Goal: Transaction & Acquisition: Purchase product/service

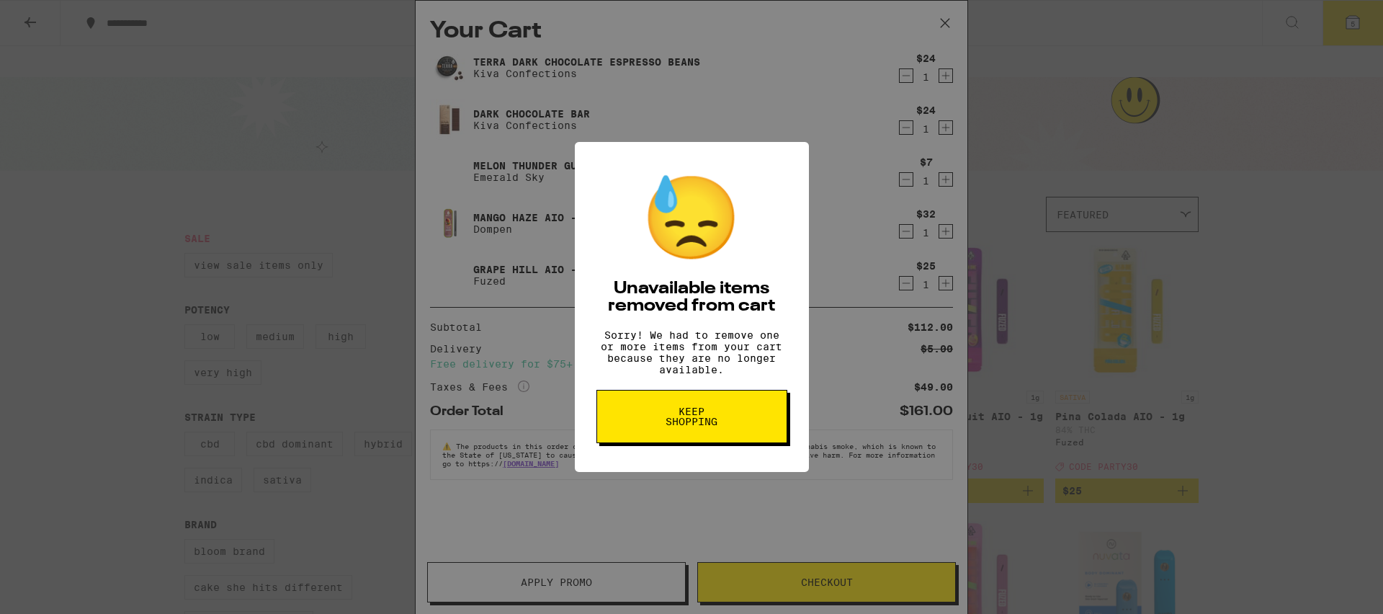
click at [724, 418] on span "Keep Shopping" at bounding box center [692, 416] width 74 height 20
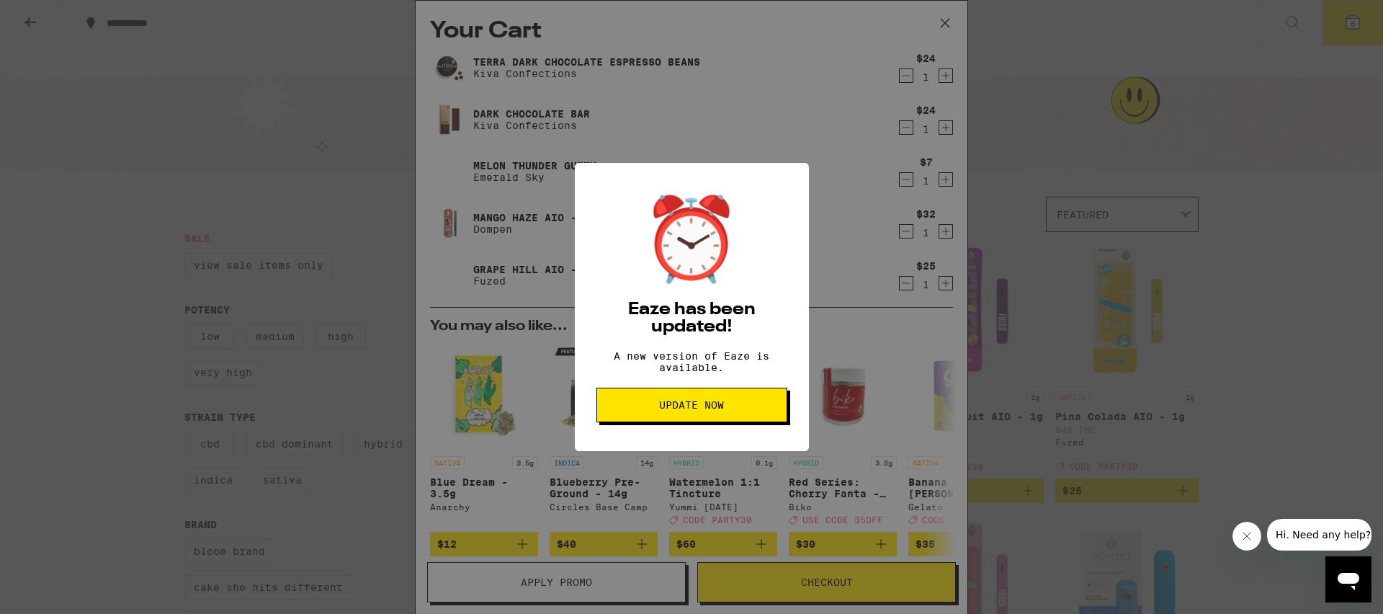
click at [626, 410] on span "Update Now" at bounding box center [692, 405] width 166 height 10
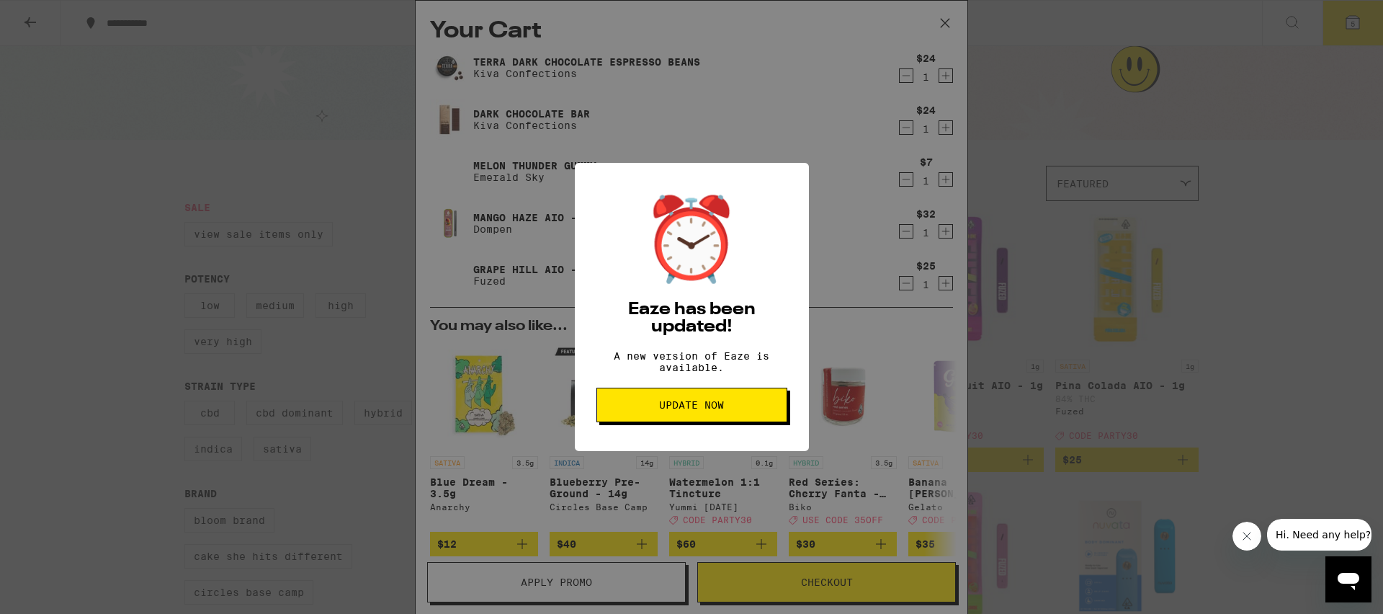
click at [629, 410] on span "Update Now" at bounding box center [692, 405] width 166 height 10
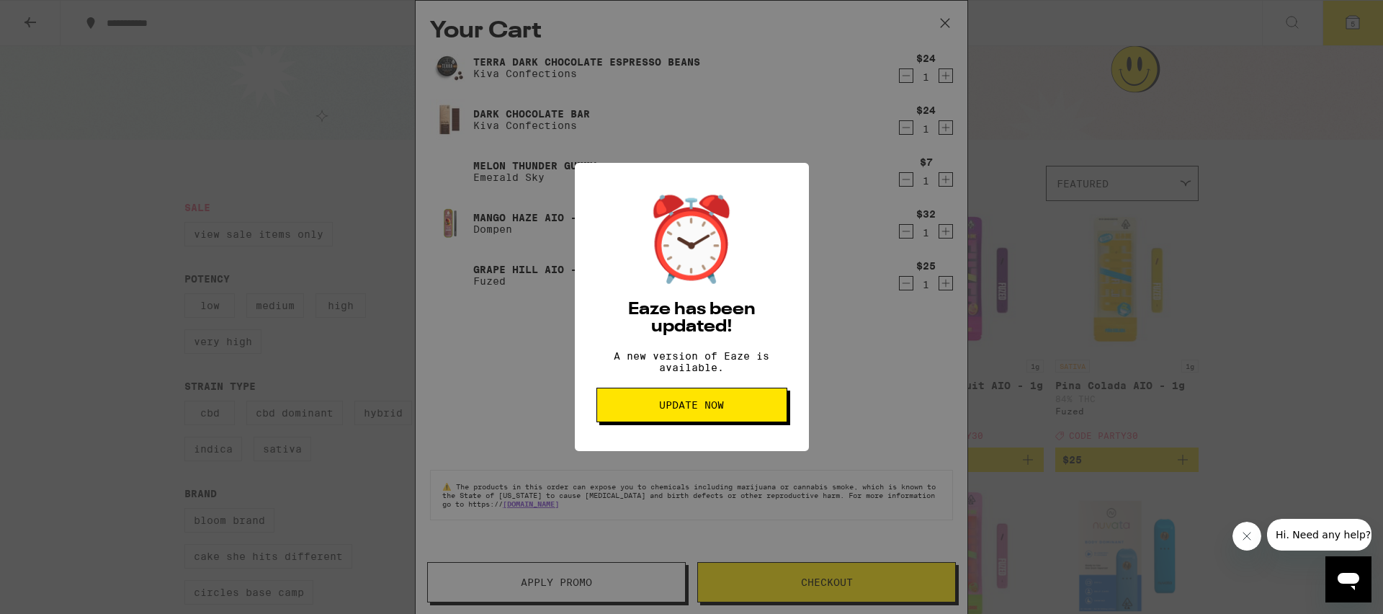
click at [994, 415] on div "⏰ Eaze has been updated! A new version of Eaze is available. Update Now" at bounding box center [691, 307] width 1383 height 614
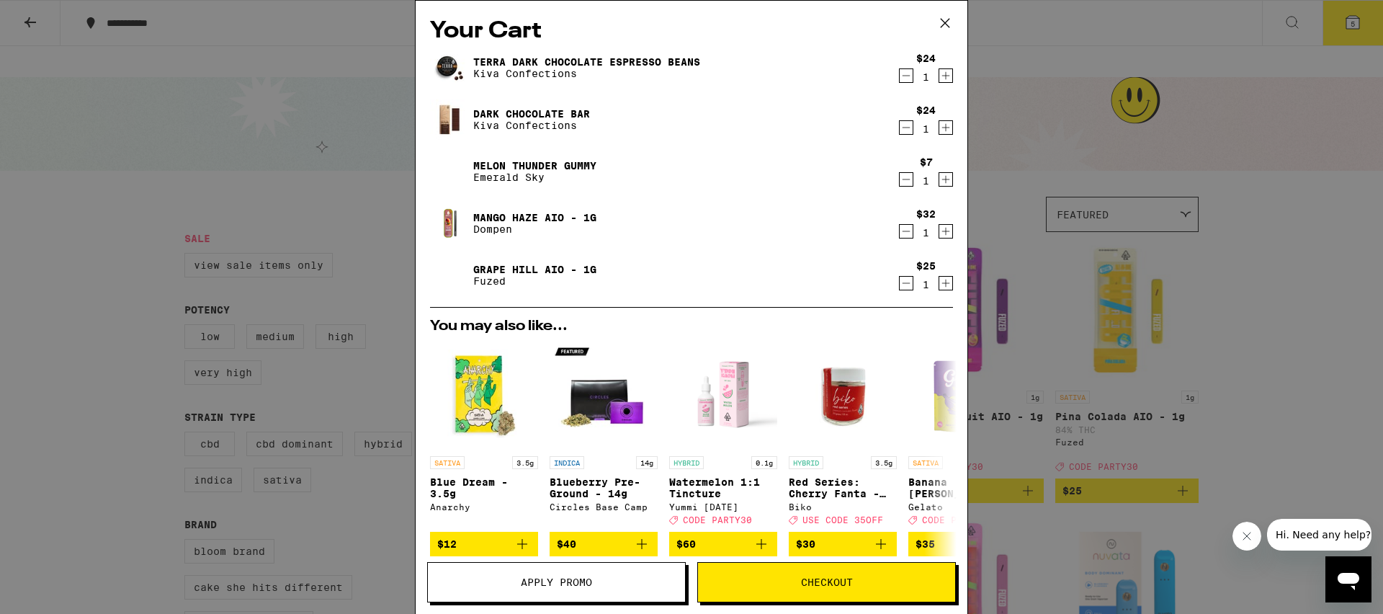
click at [1239, 539] on button "Close message from company" at bounding box center [1247, 536] width 29 height 29
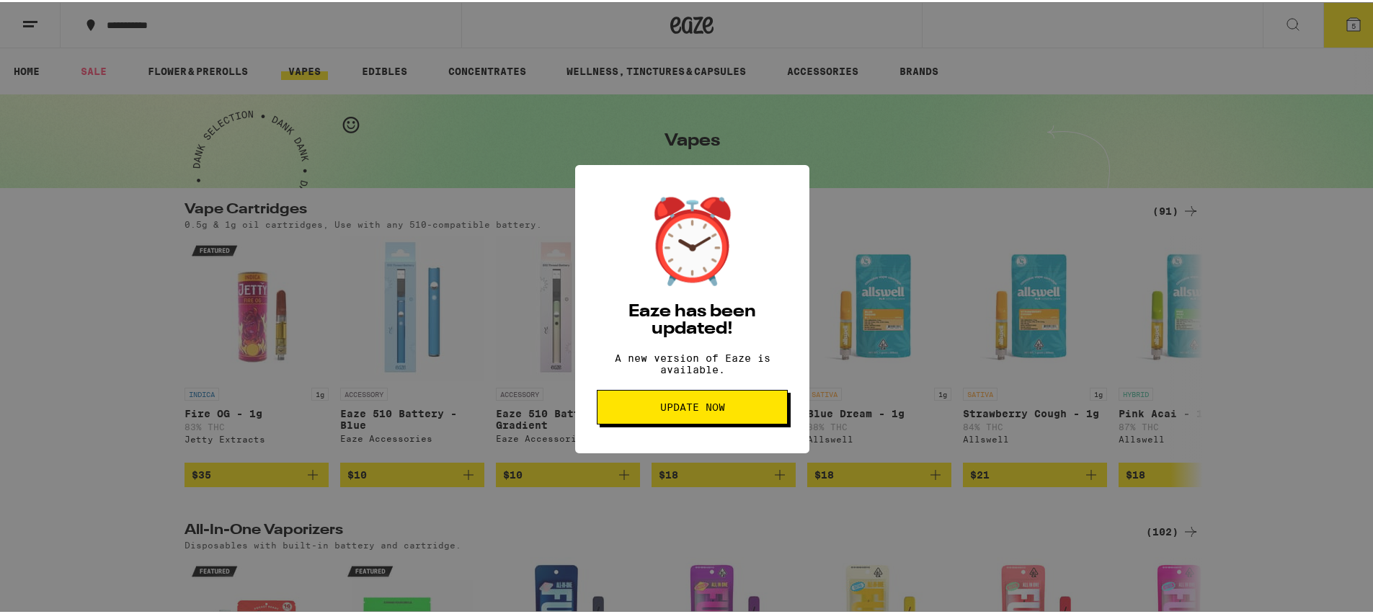
click at [710, 410] on span "Update Now" at bounding box center [691, 405] width 65 height 10
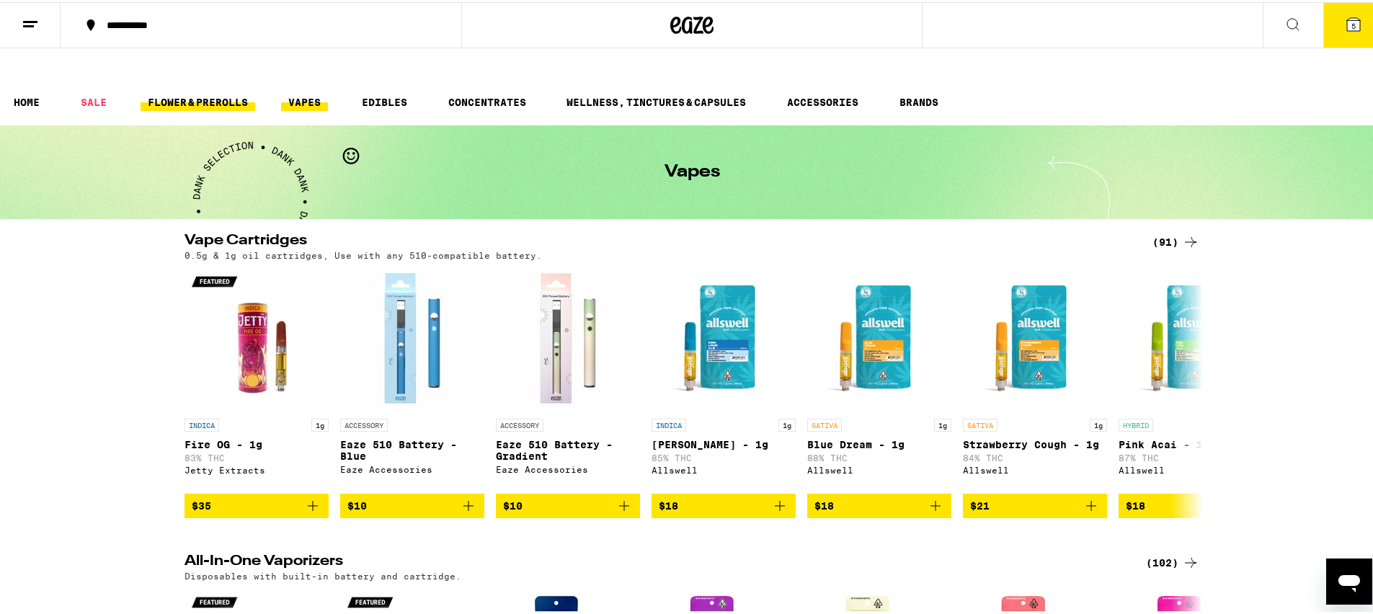
click at [171, 92] on link "FLOWER & PREROLLS" at bounding box center [198, 100] width 115 height 17
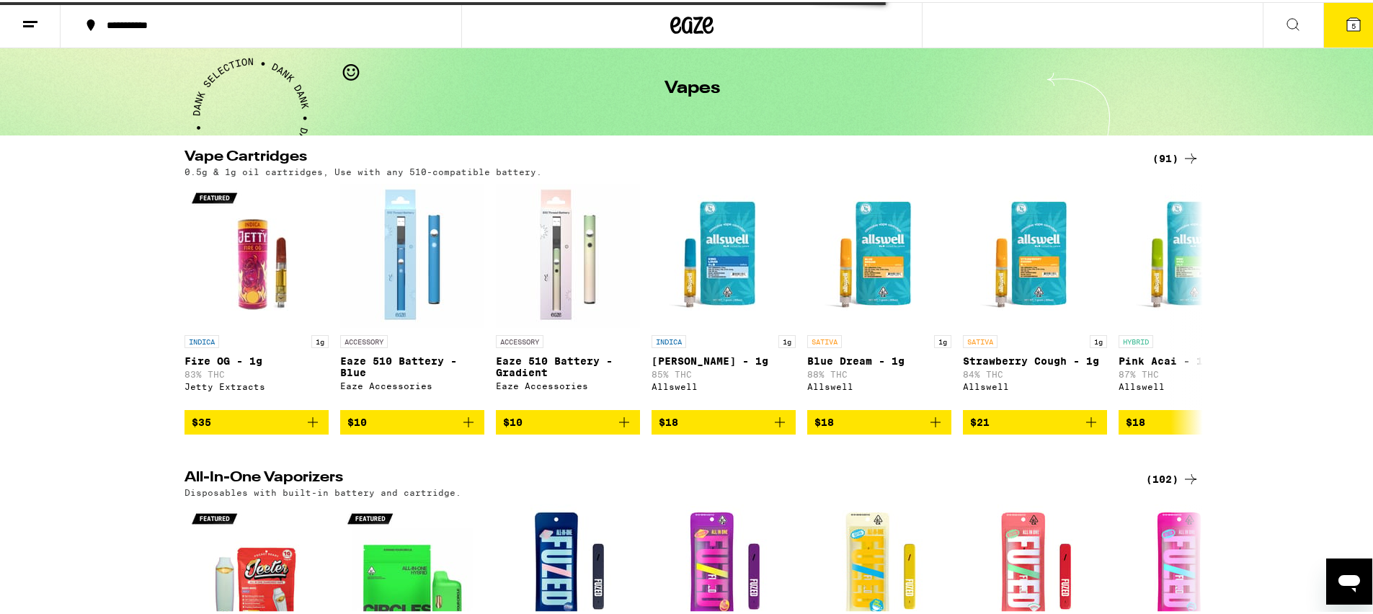
scroll to position [120, 0]
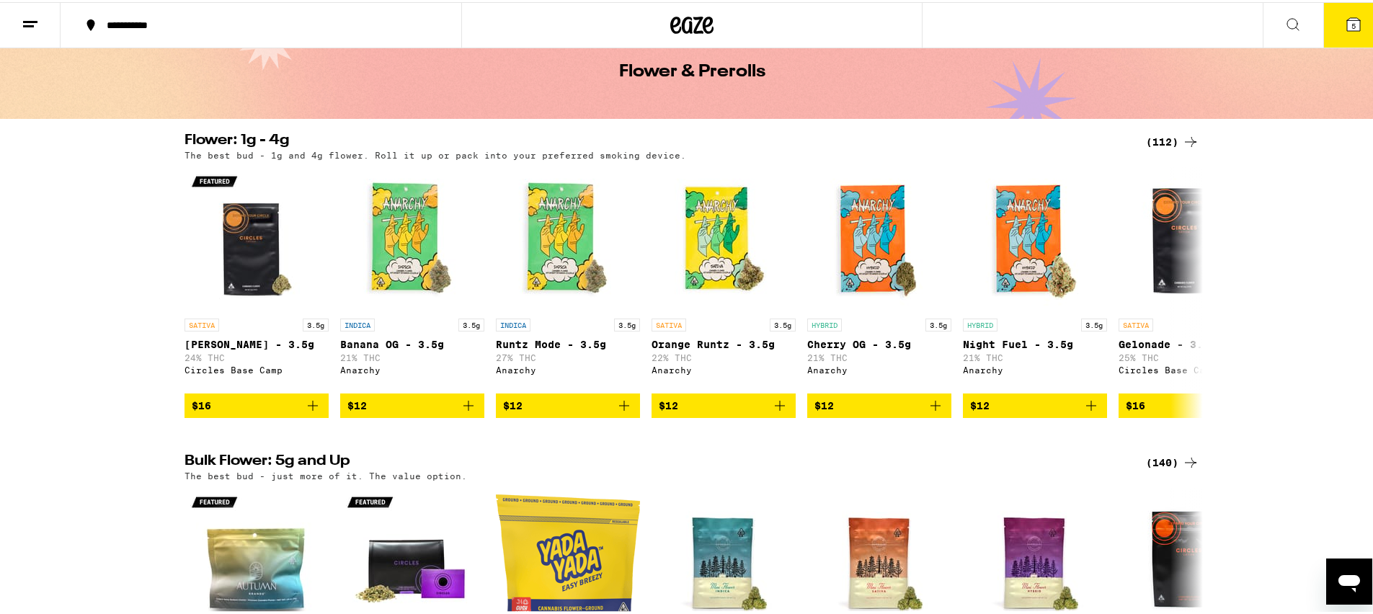
scroll to position [184, 0]
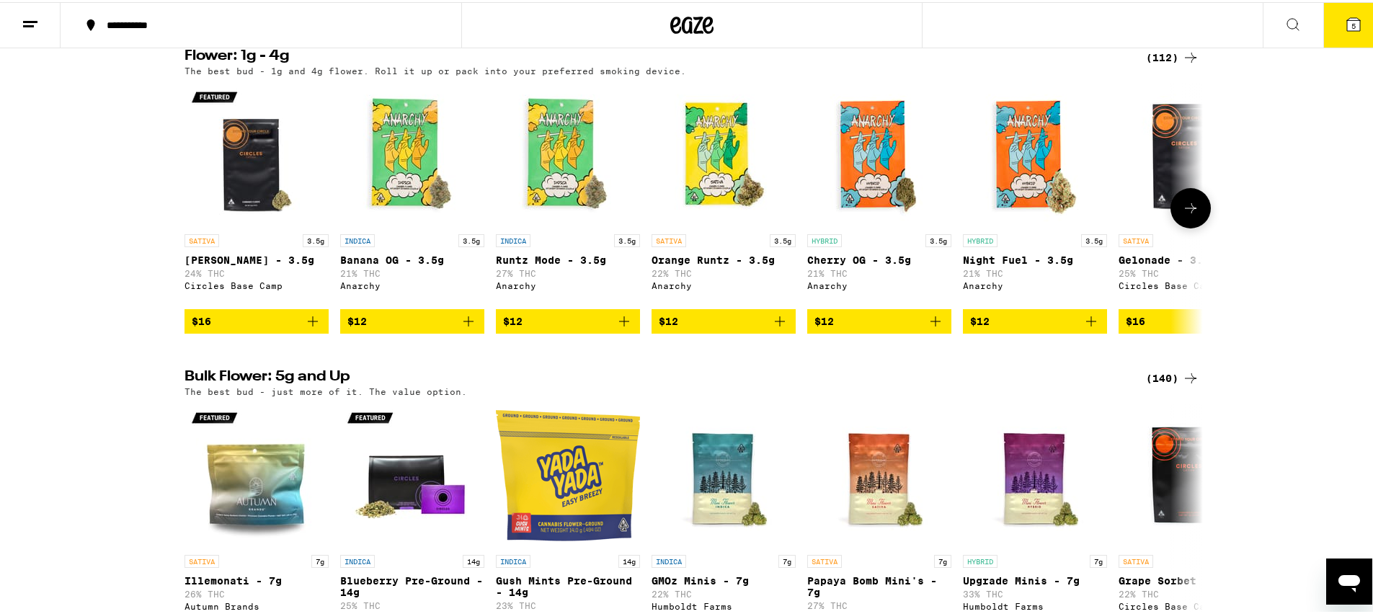
click at [1182, 197] on icon at bounding box center [1190, 205] width 17 height 17
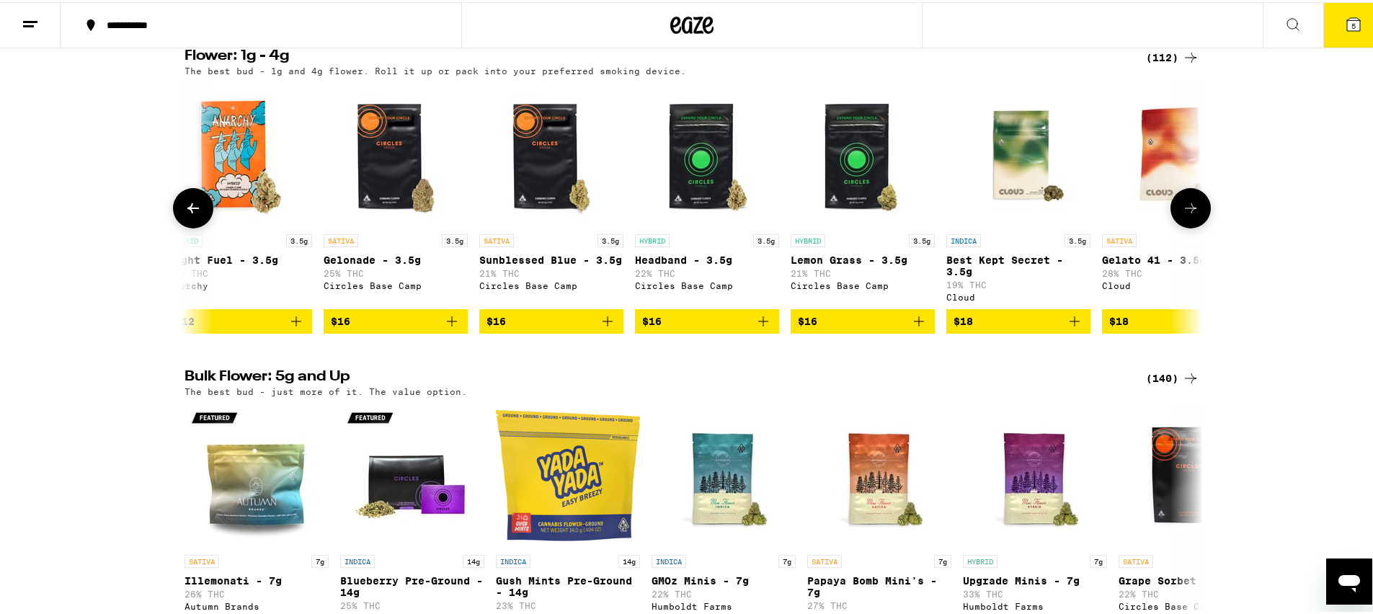
scroll to position [0, 857]
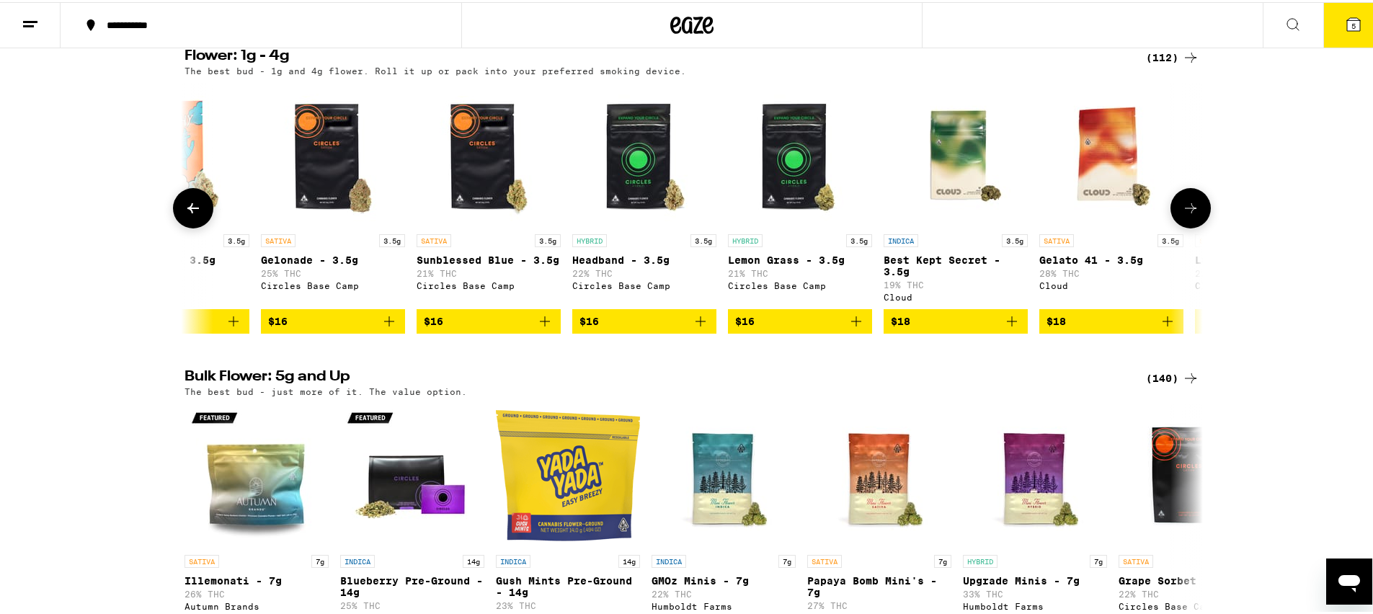
click at [1197, 186] on button at bounding box center [1190, 206] width 40 height 40
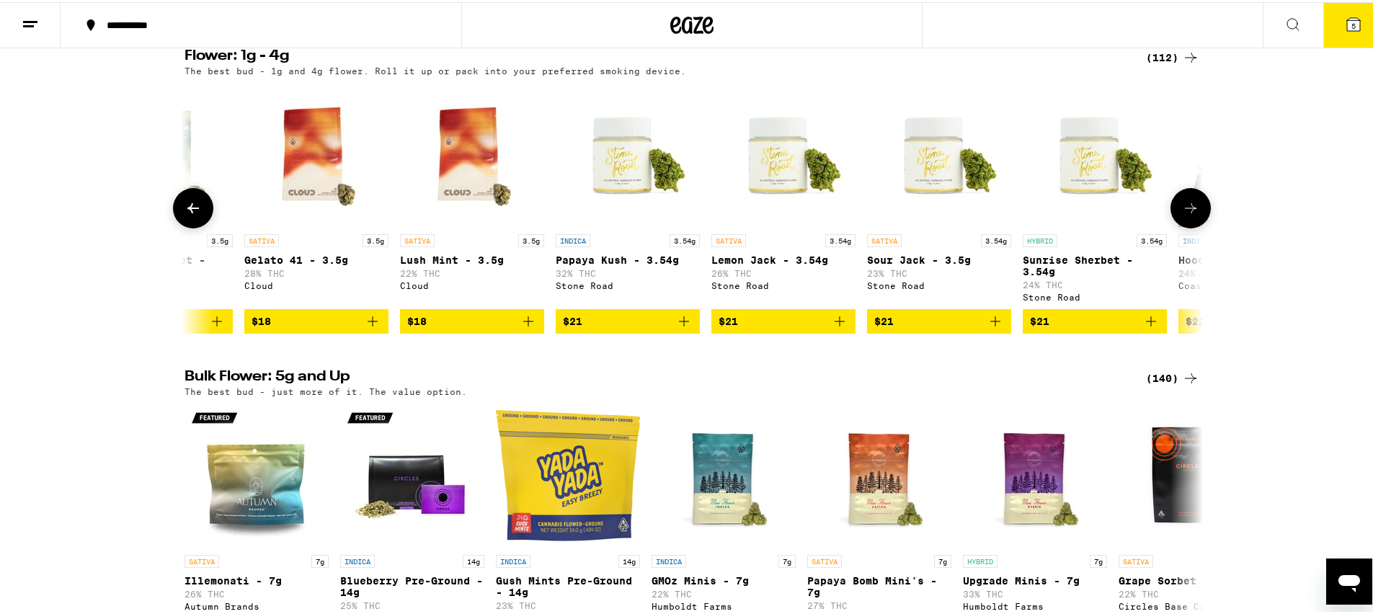
scroll to position [0, 1715]
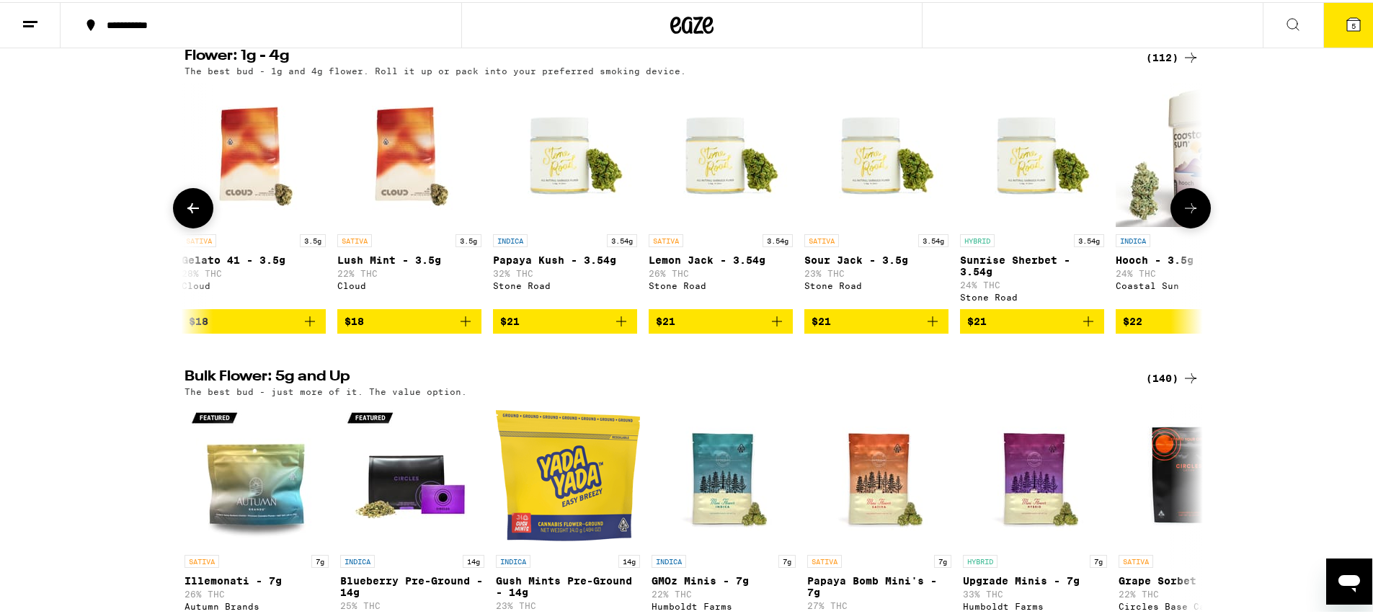
click at [1187, 201] on icon at bounding box center [1191, 206] width 12 height 10
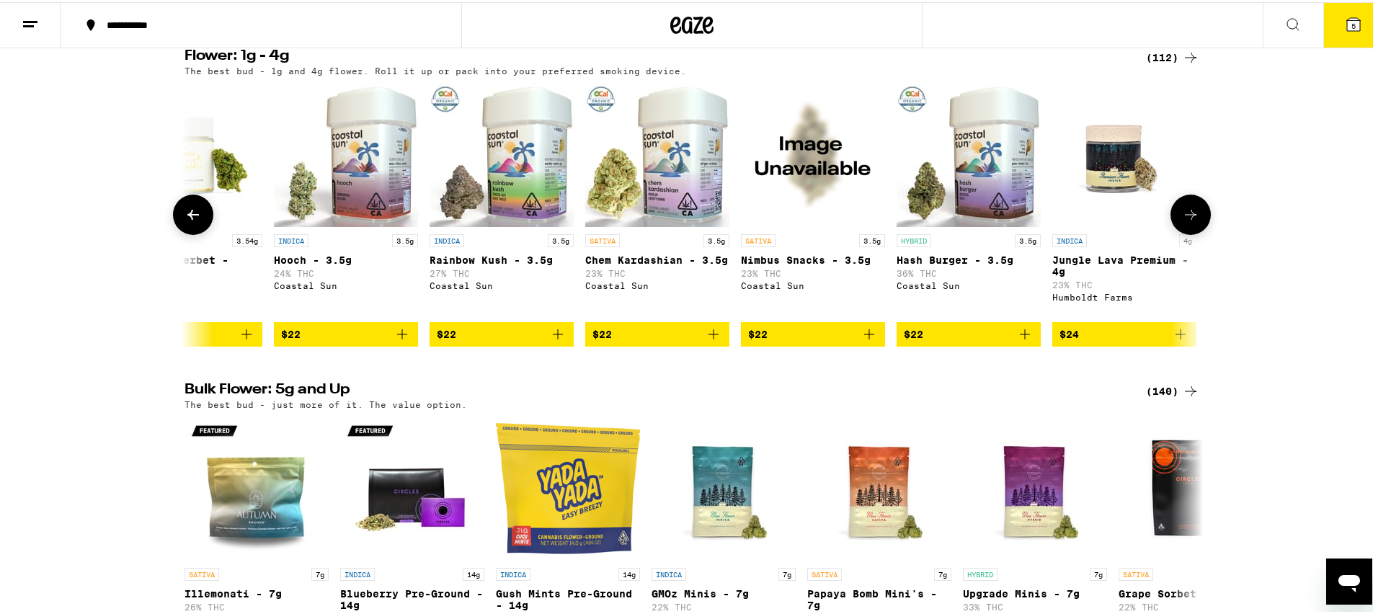
scroll to position [0, 2572]
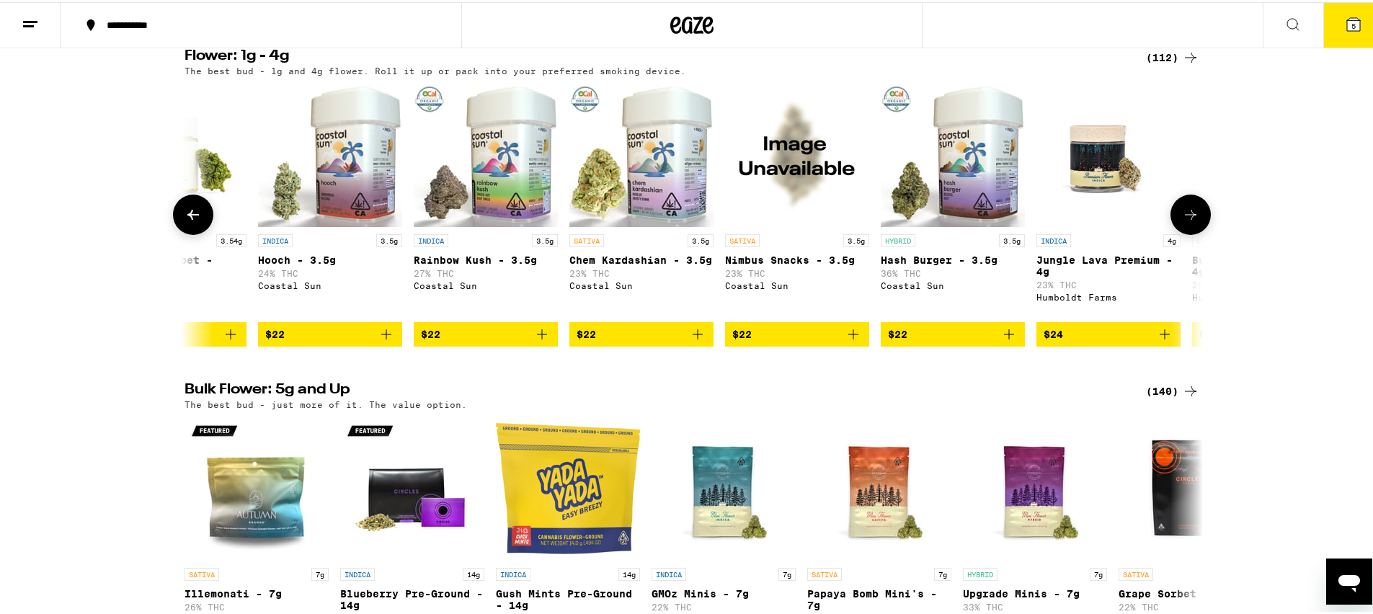
click at [1187, 204] on icon at bounding box center [1190, 212] width 17 height 17
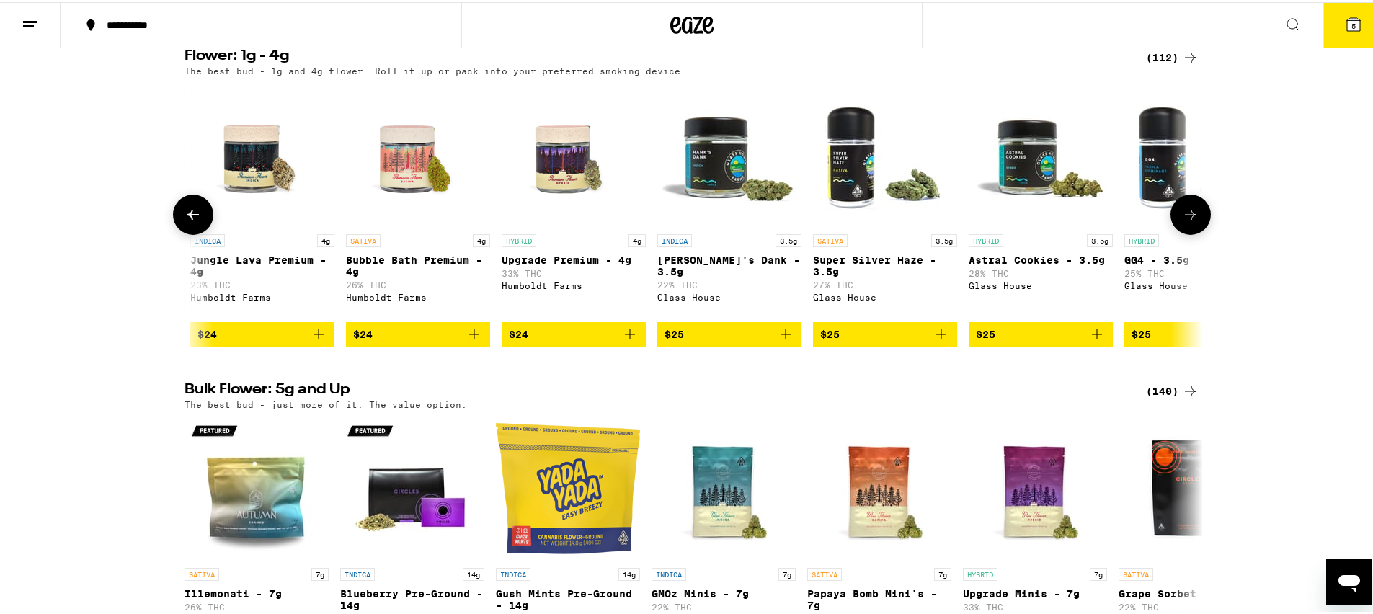
scroll to position [0, 3430]
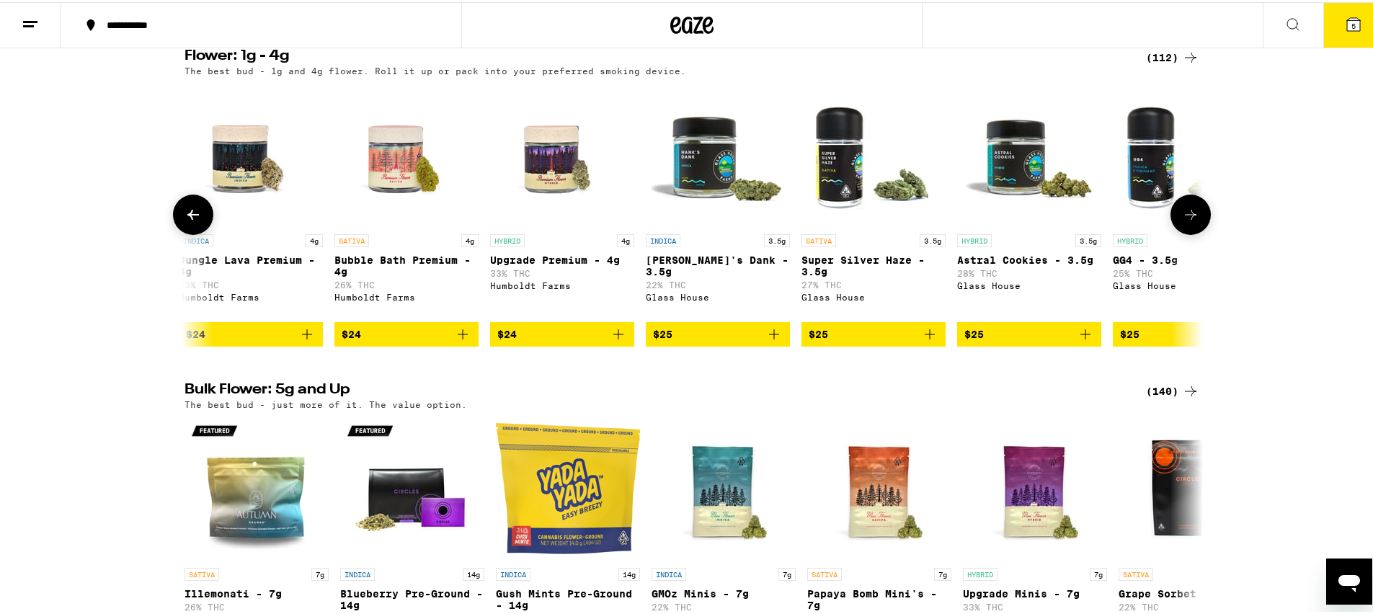
click at [1187, 204] on icon at bounding box center [1190, 212] width 17 height 17
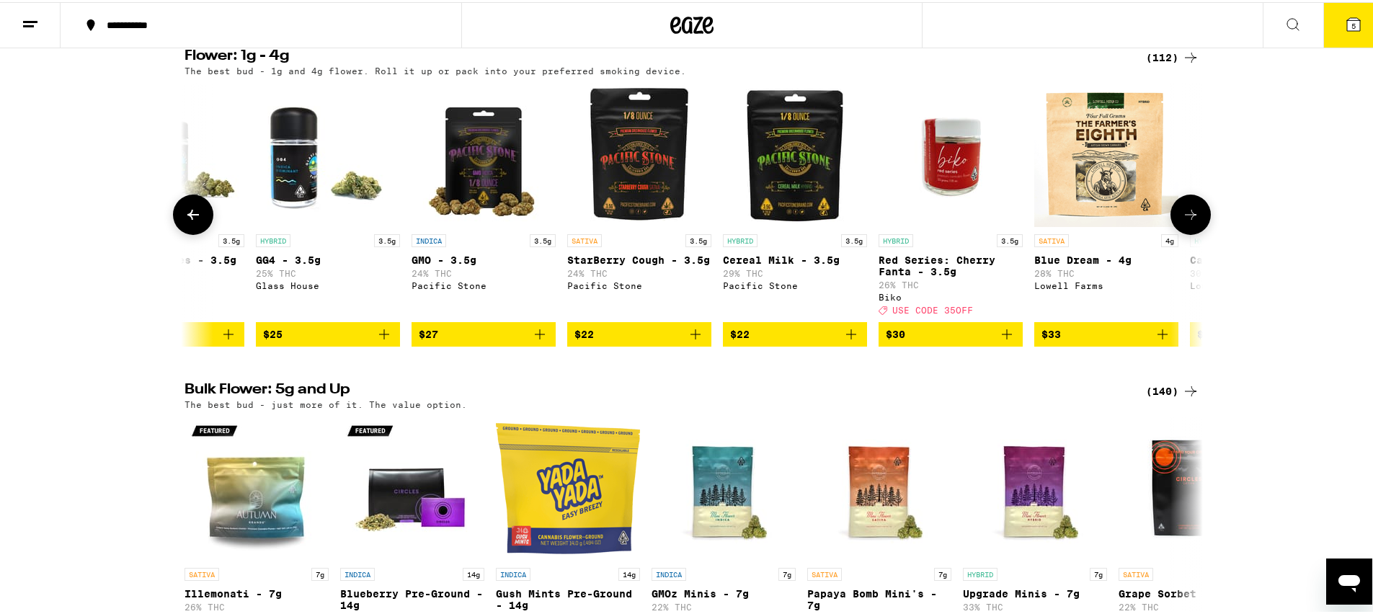
scroll to position [0, 4287]
click at [1187, 204] on icon at bounding box center [1190, 212] width 17 height 17
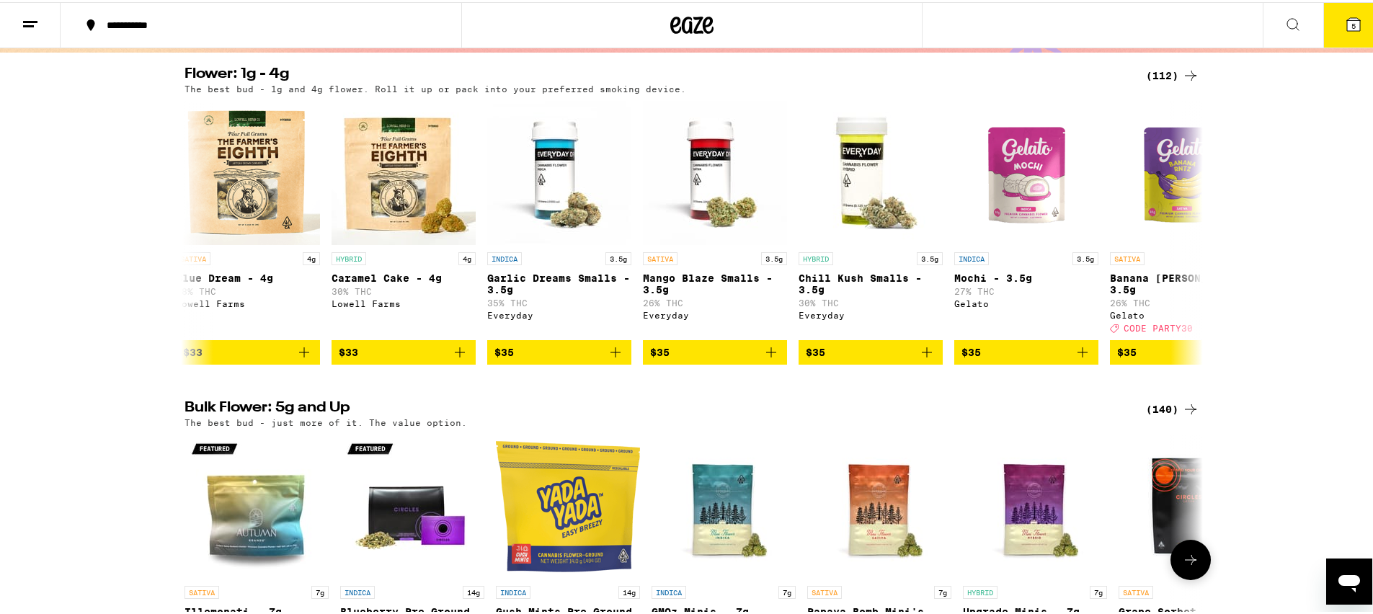
scroll to position [3, 0]
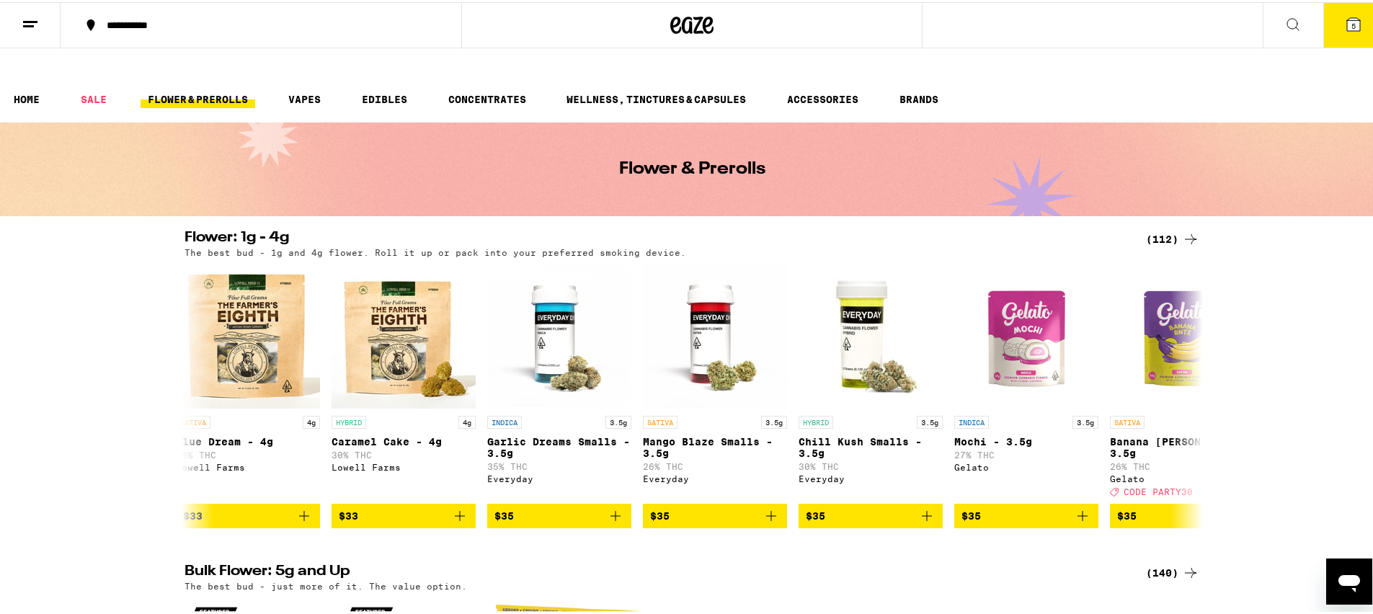
click at [1182, 228] on icon at bounding box center [1190, 236] width 17 height 17
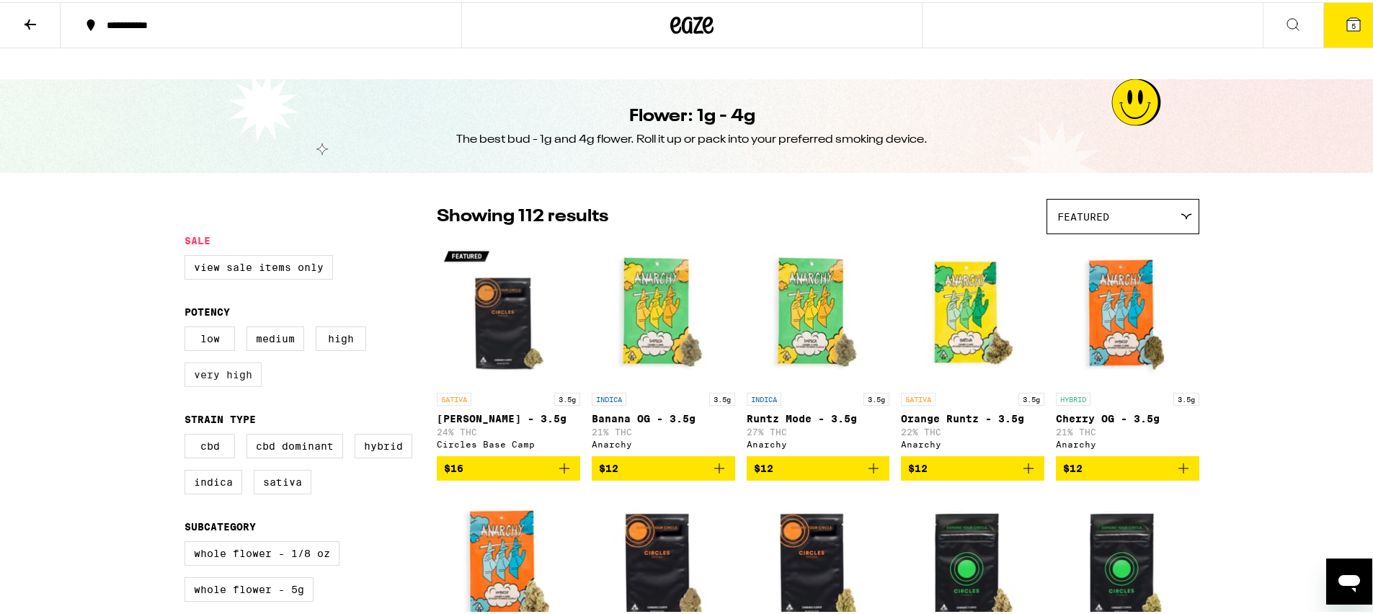
click at [228, 360] on label "Very High" at bounding box center [222, 372] width 77 height 24
click at [188, 327] on input "Very High" at bounding box center [187, 326] width 1 height 1
checkbox input "true"
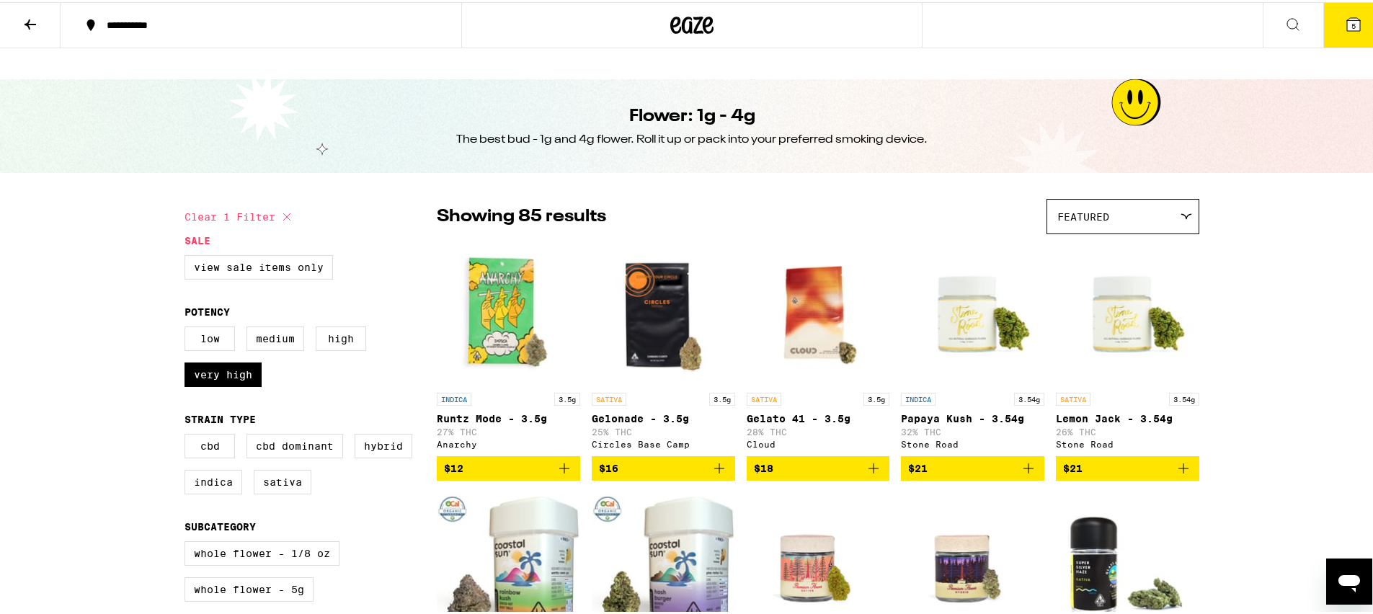
click at [1025, 458] on icon "Add to bag" at bounding box center [1028, 466] width 17 height 17
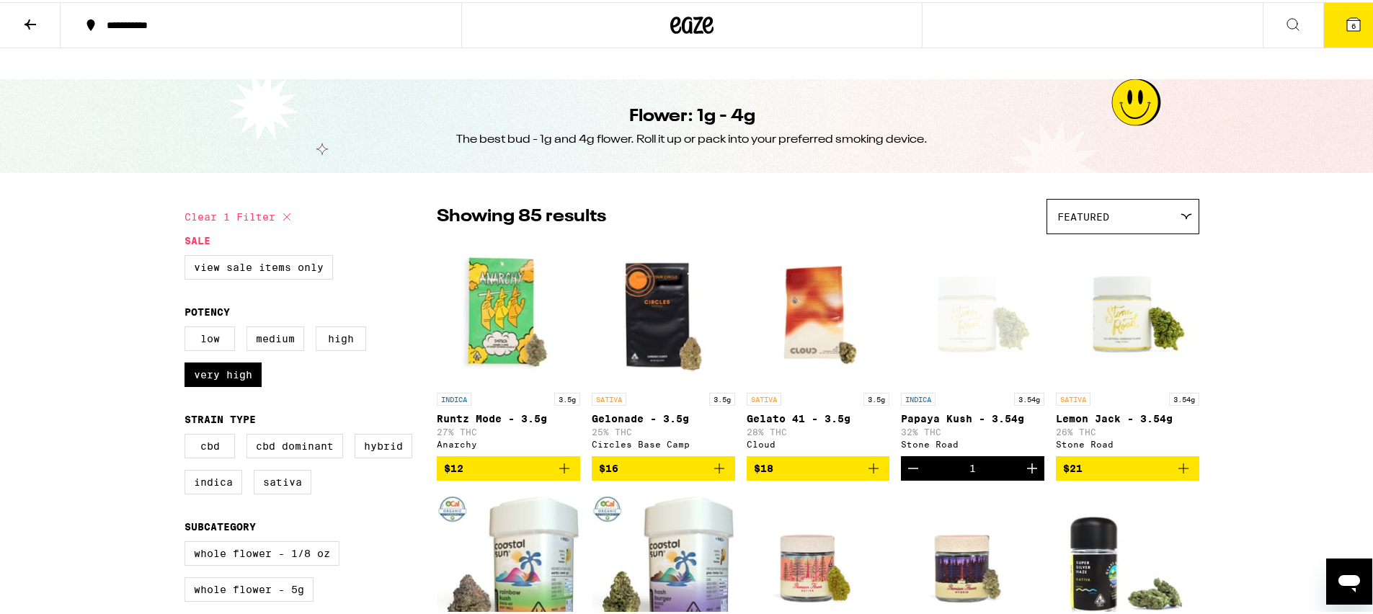
click at [1347, 27] on icon at bounding box center [1353, 22] width 13 height 13
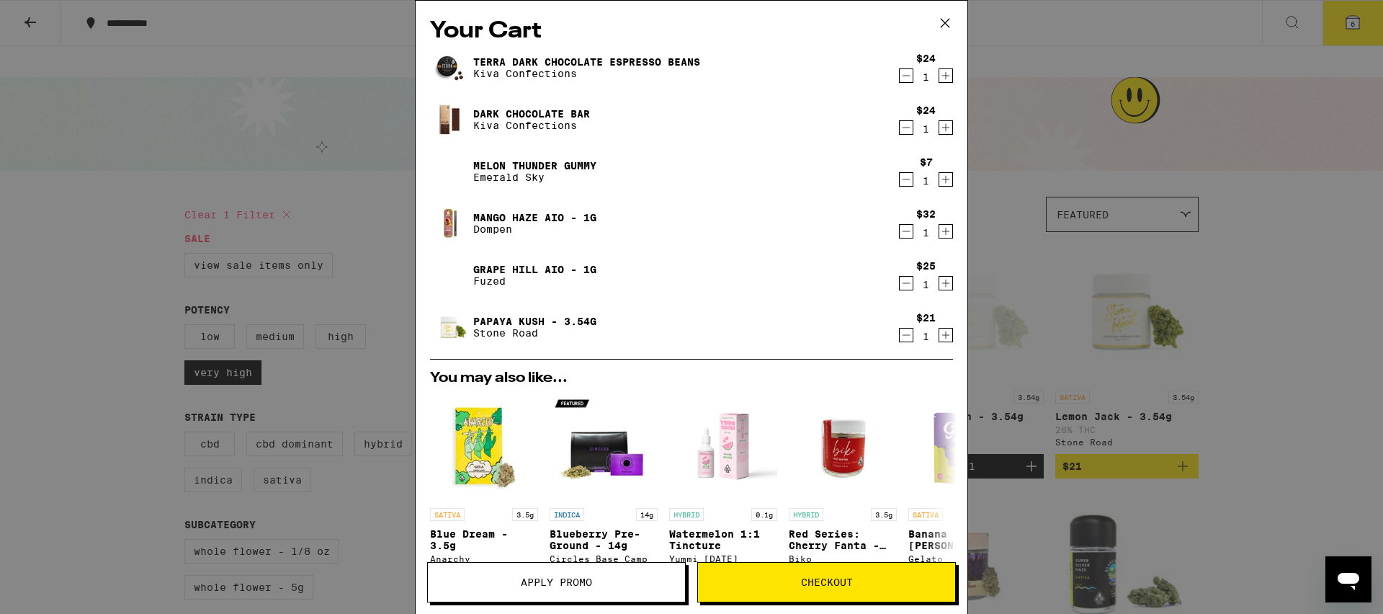
click at [618, 574] on button "Apply Promo" at bounding box center [556, 582] width 259 height 40
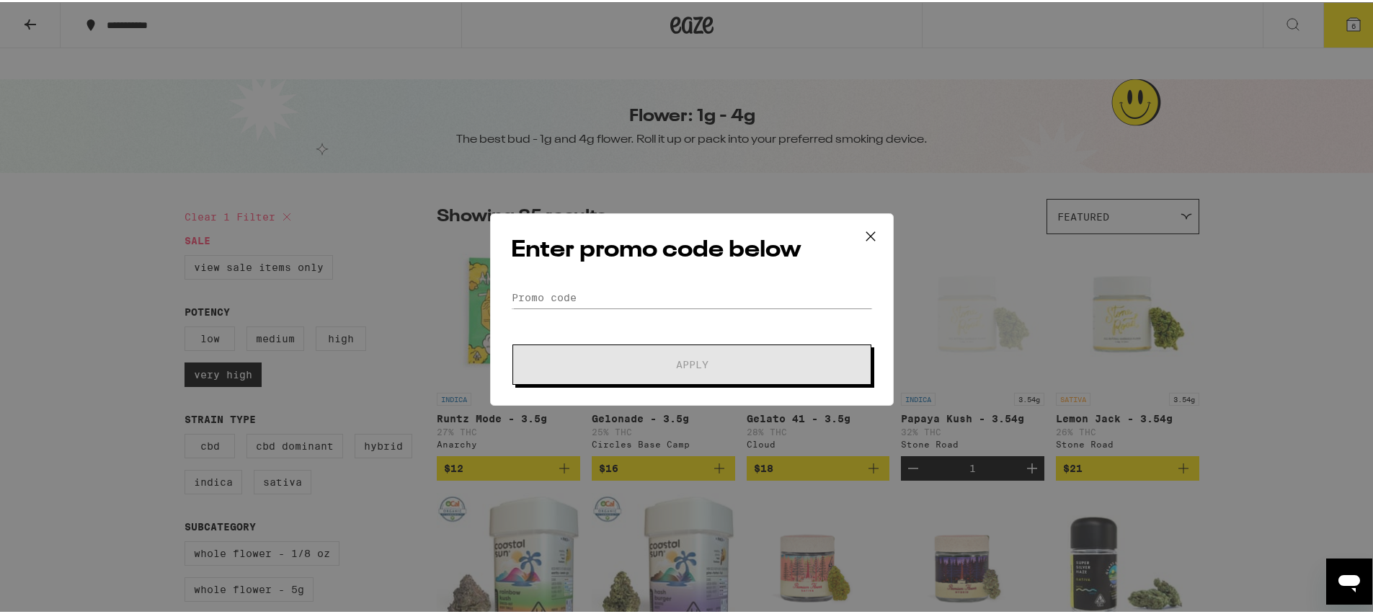
click at [866, 237] on icon at bounding box center [871, 234] width 22 height 22
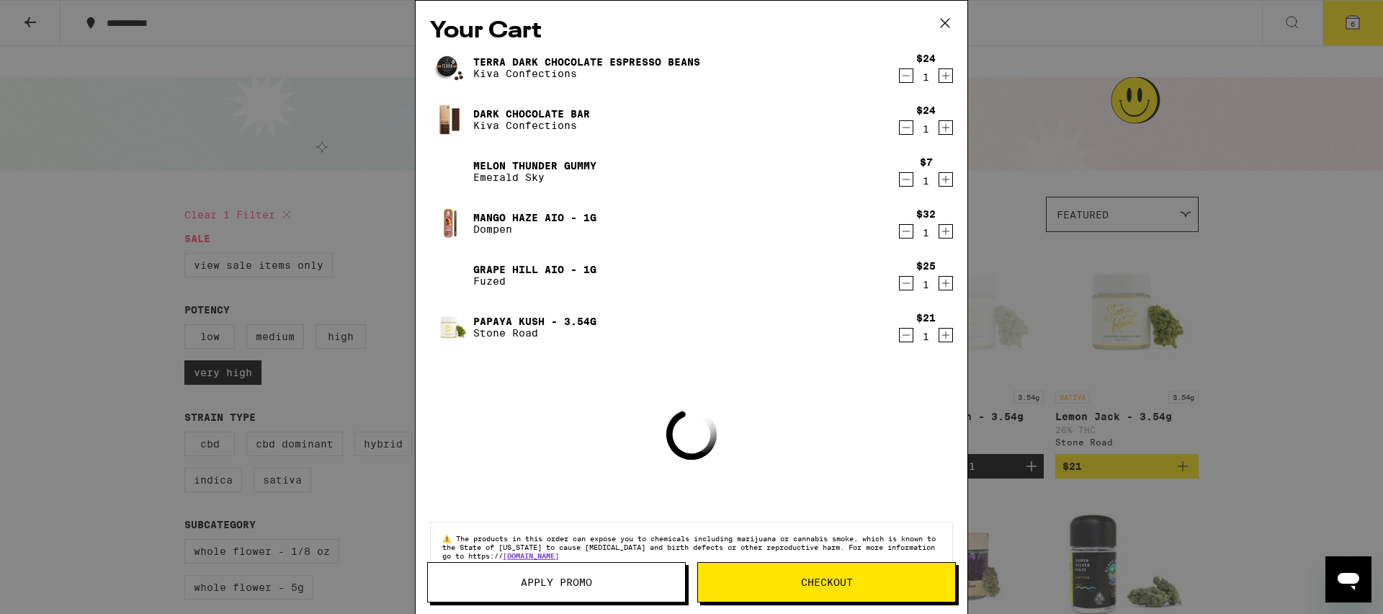
click at [946, 27] on icon at bounding box center [946, 23] width 22 height 22
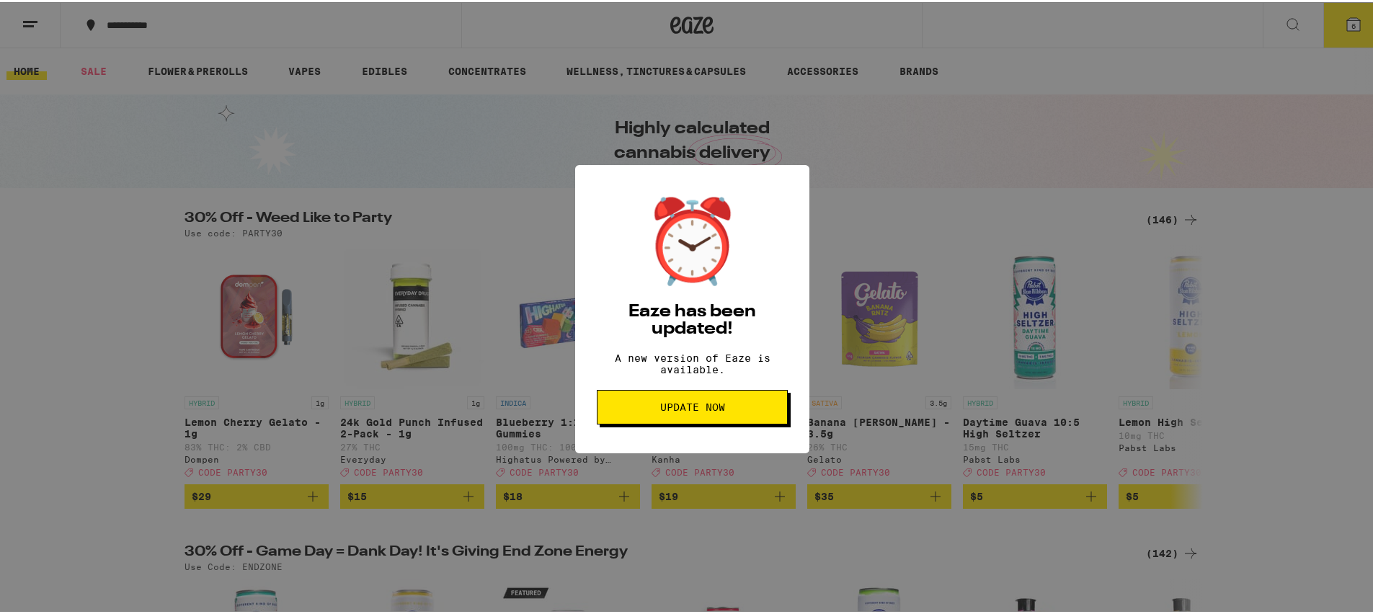
click at [717, 421] on button "Update Now" at bounding box center [692, 405] width 191 height 35
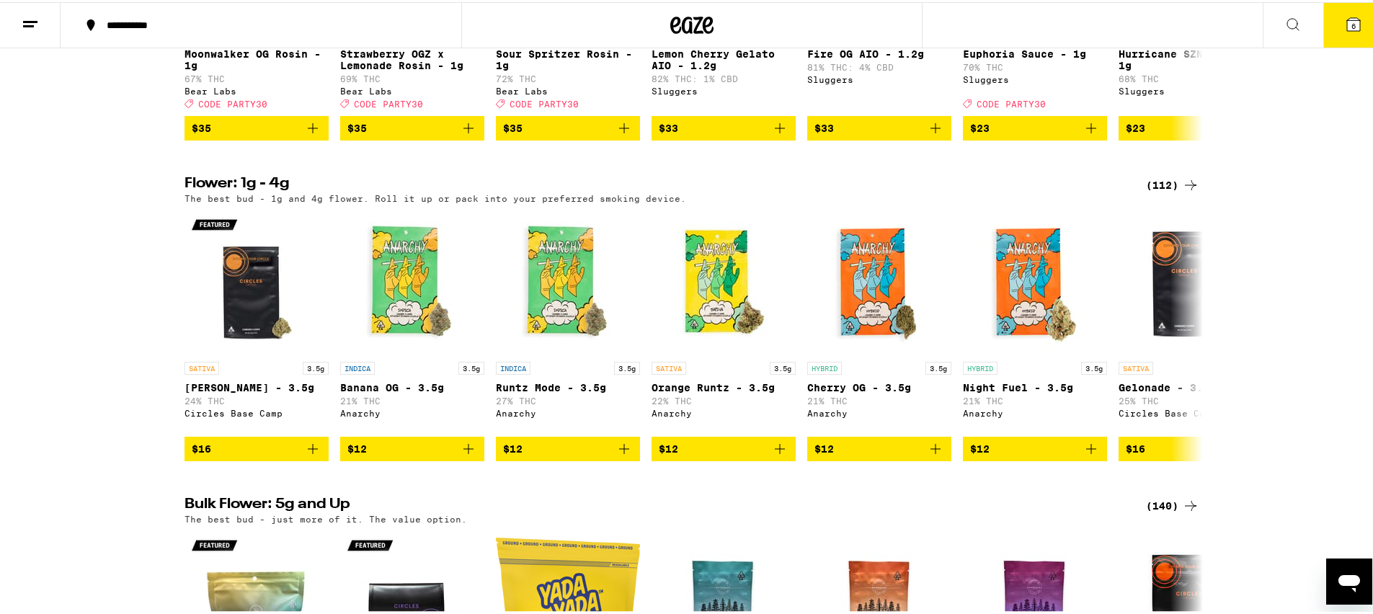
scroll to position [1334, 0]
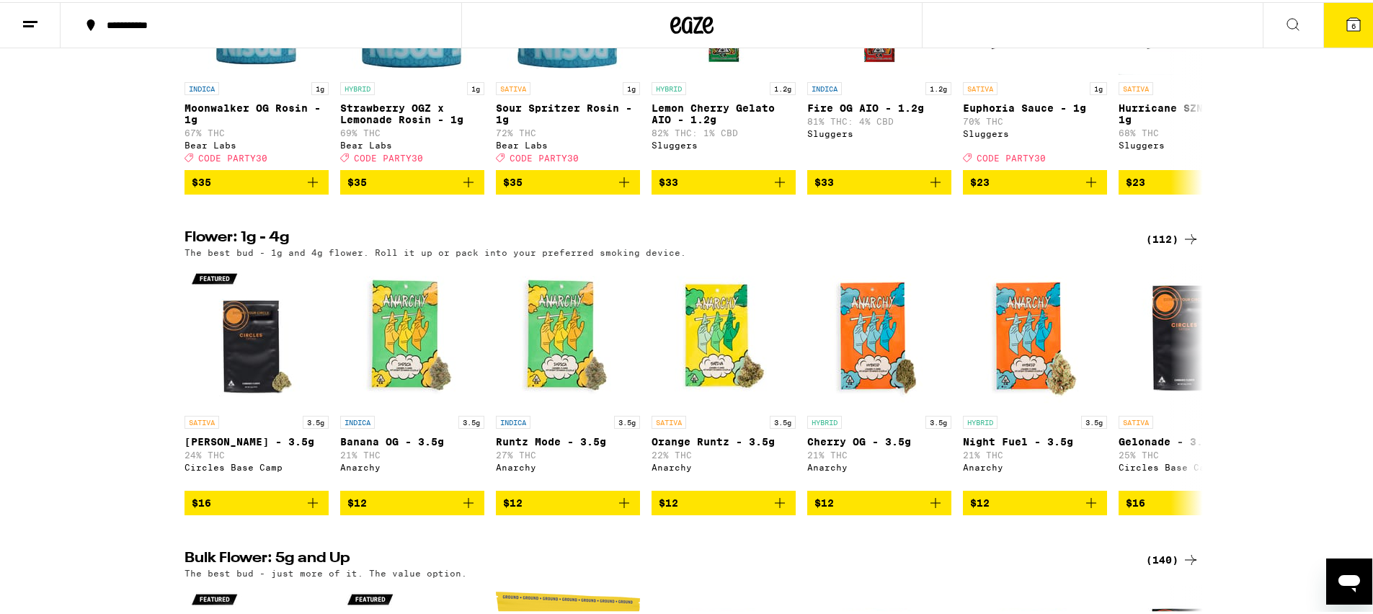
click at [35, 31] on button at bounding box center [30, 23] width 61 height 45
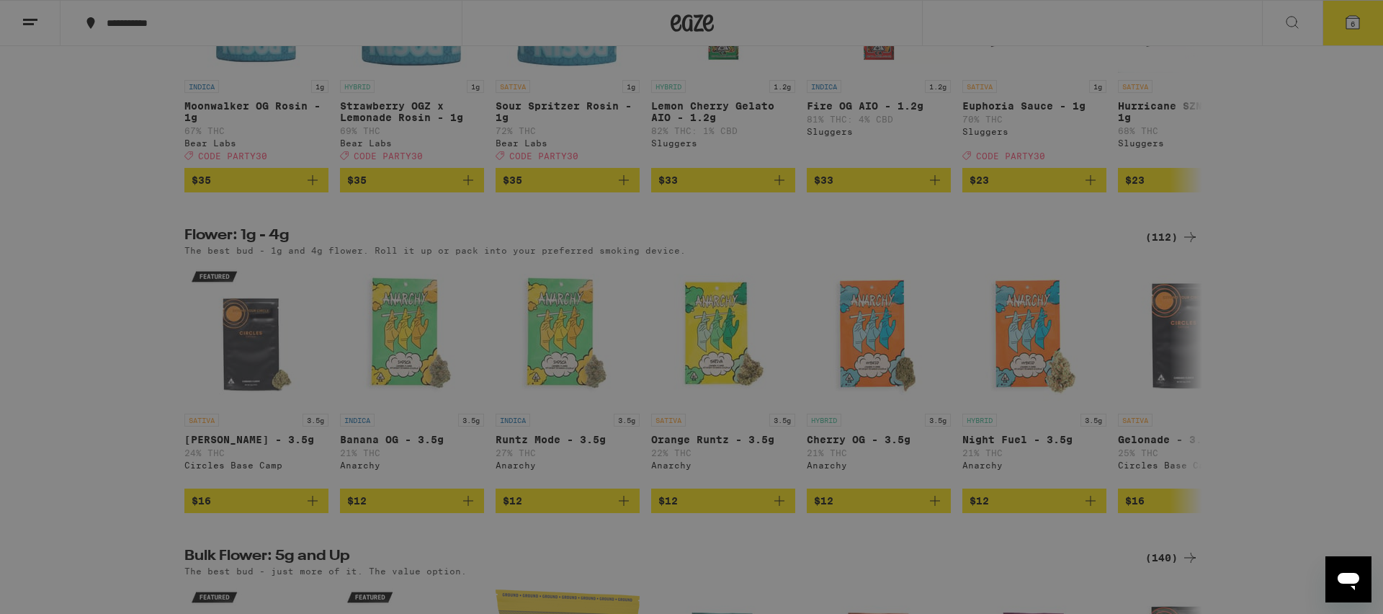
click at [122, 389] on link "Order History" at bounding box center [199, 387] width 253 height 17
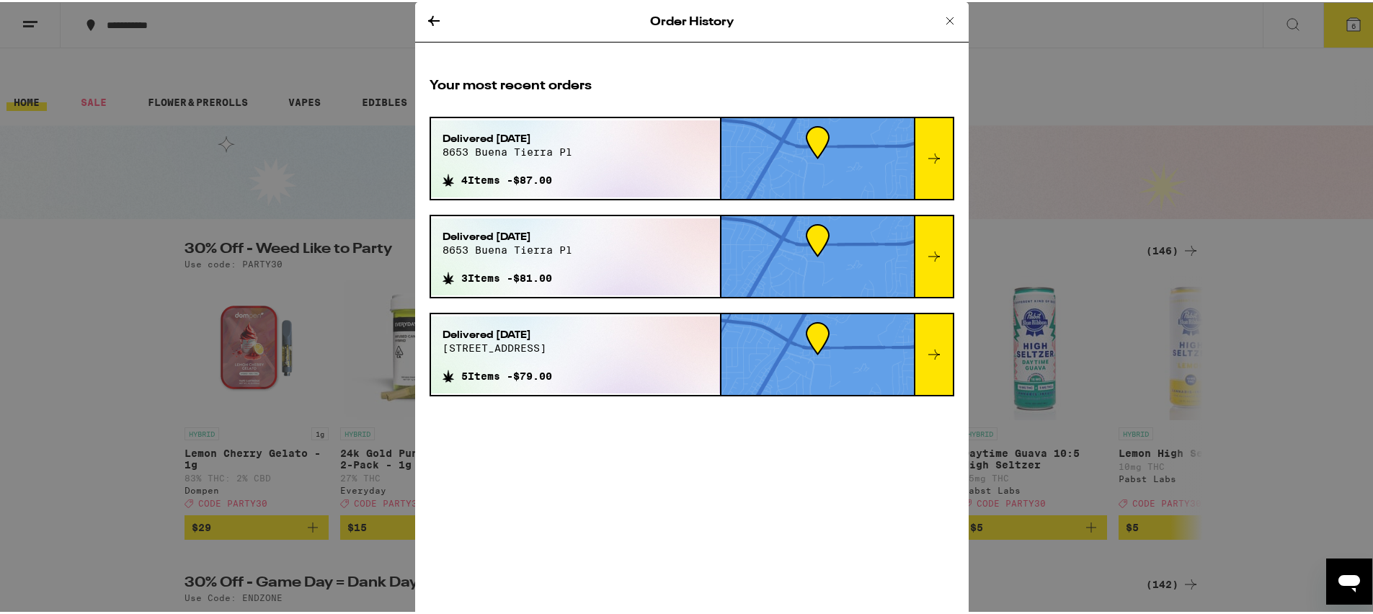
click at [24, 313] on div "Order History Your most recent orders Delivered Sep 10, 2022 8653 buena tierra …" at bounding box center [691, 307] width 1383 height 614
click at [428, 18] on icon at bounding box center [434, 19] width 12 height 10
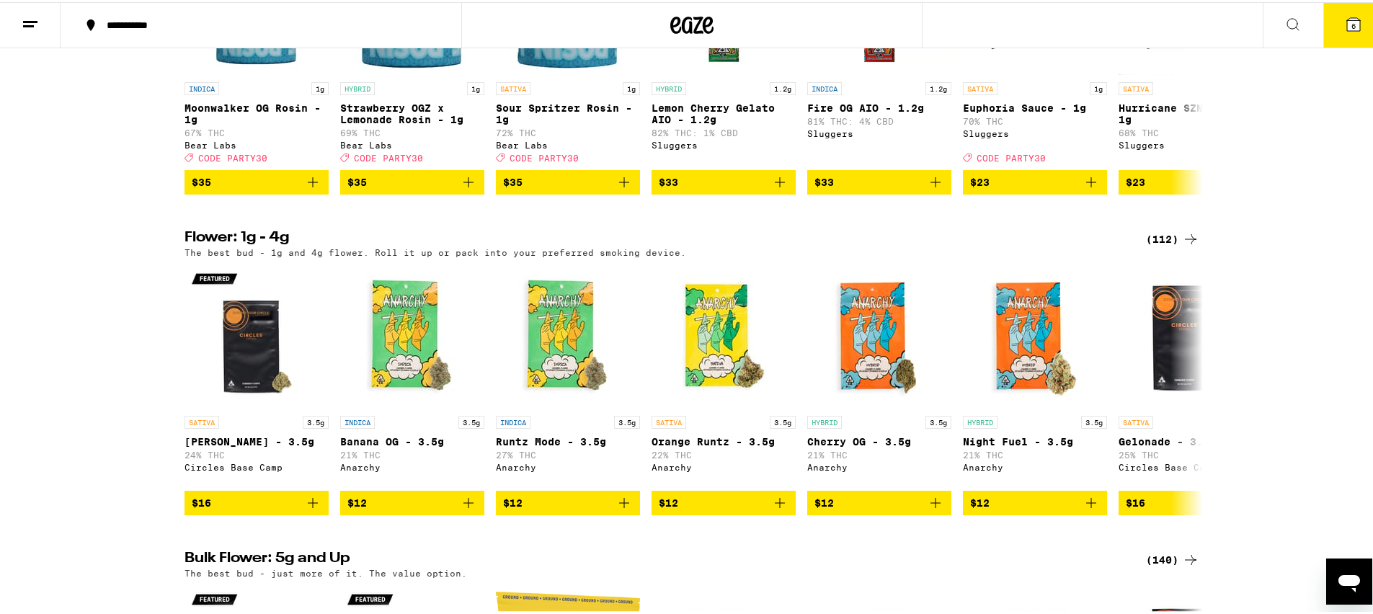
click at [37, 25] on icon at bounding box center [30, 22] width 17 height 17
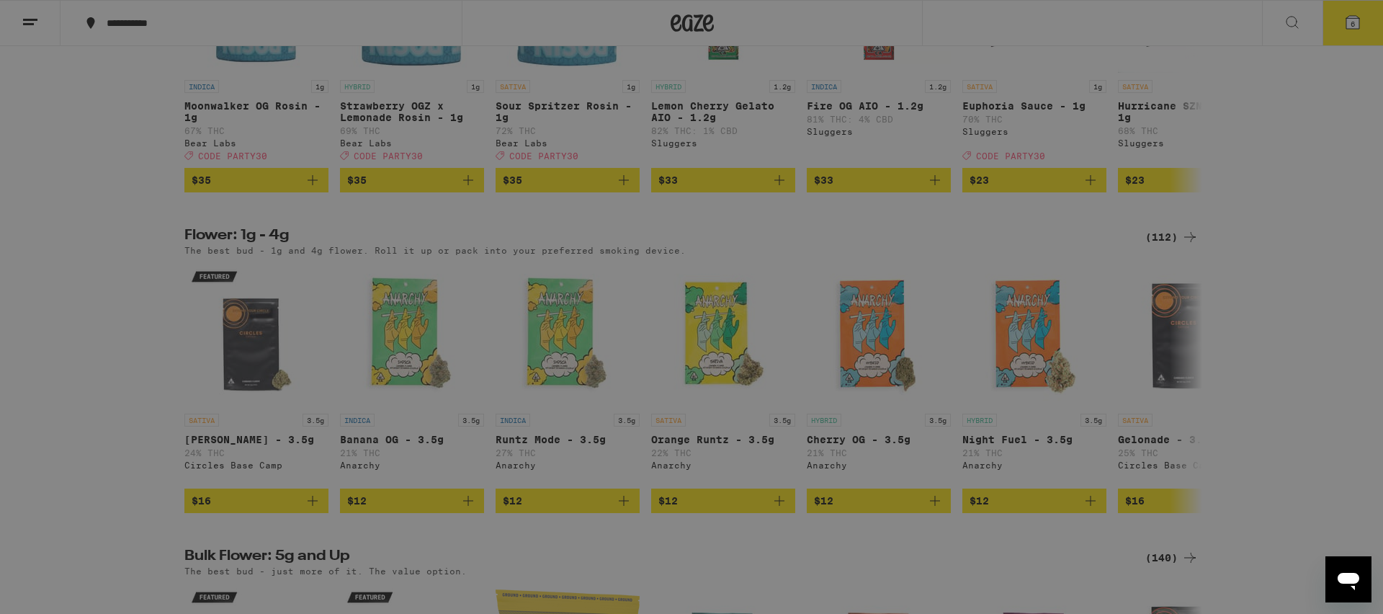
click at [1286, 413] on div "Menu Shop Buy It Again Sale Flower & Prerolls Vapes Edibles Concentrates Wellne…" at bounding box center [691, 307] width 1383 height 614
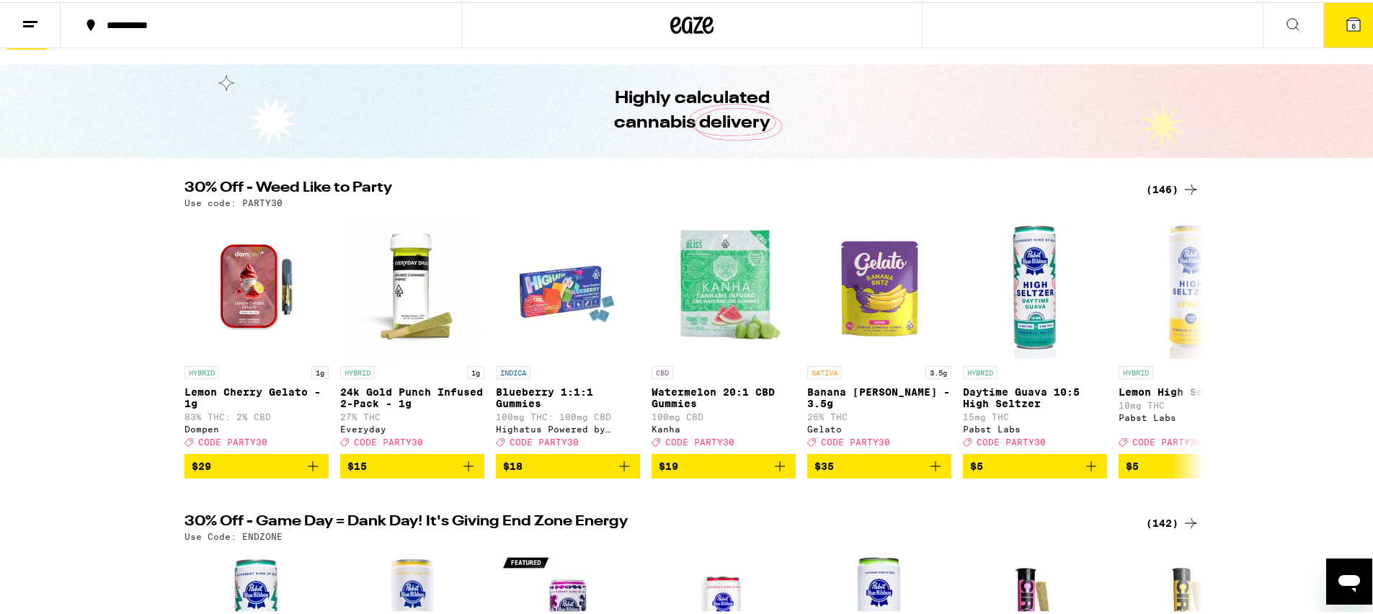
scroll to position [132, 0]
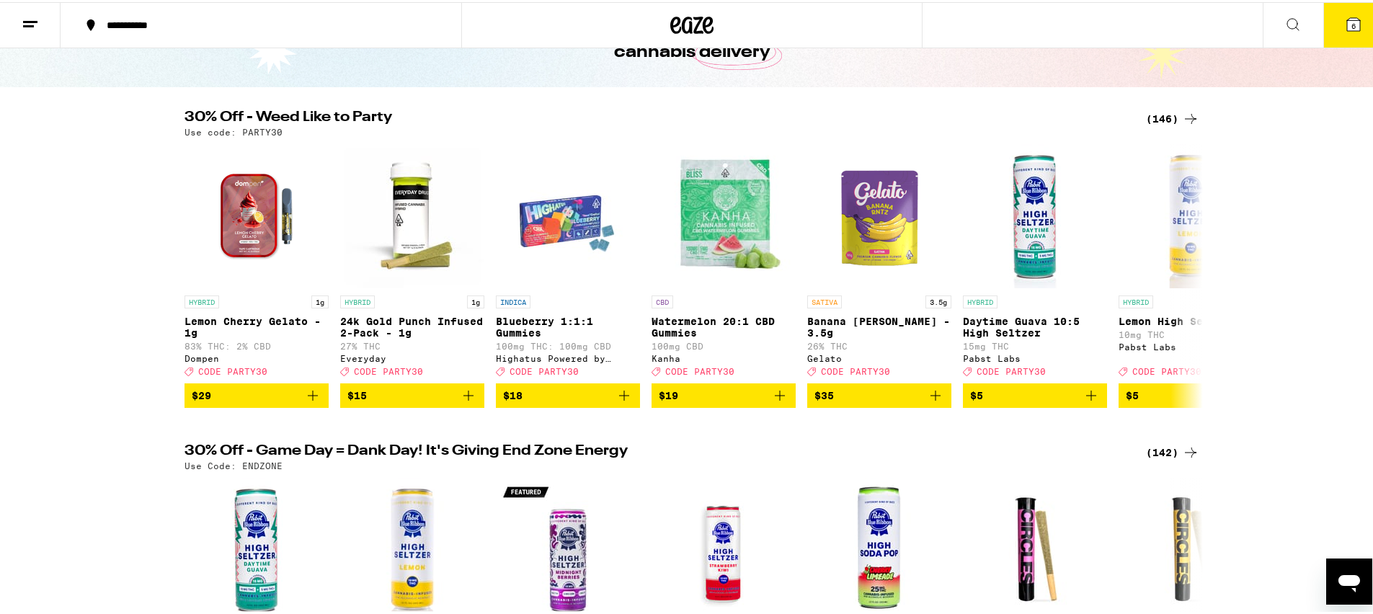
click at [261, 459] on p "Use Code: ENDZONE" at bounding box center [233, 463] width 98 height 9
click at [254, 125] on p "Use code: PARTY30" at bounding box center [233, 129] width 98 height 9
copy p "PARTY30"
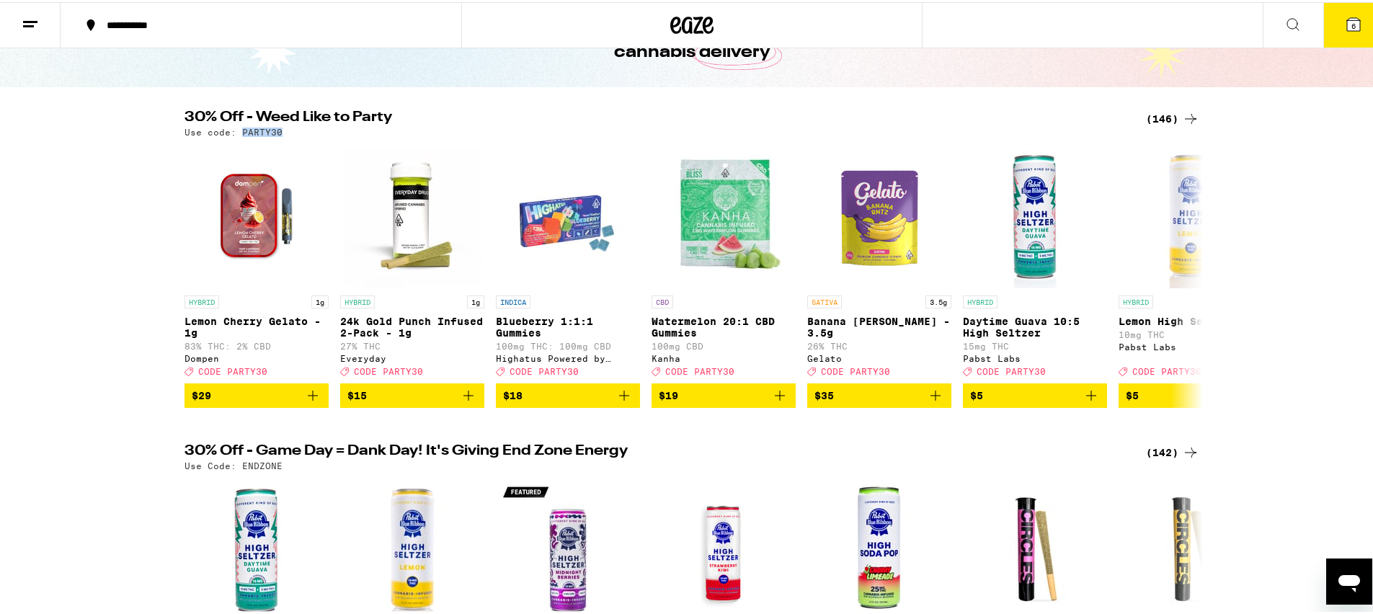
click at [1345, 14] on icon at bounding box center [1353, 22] width 17 height 17
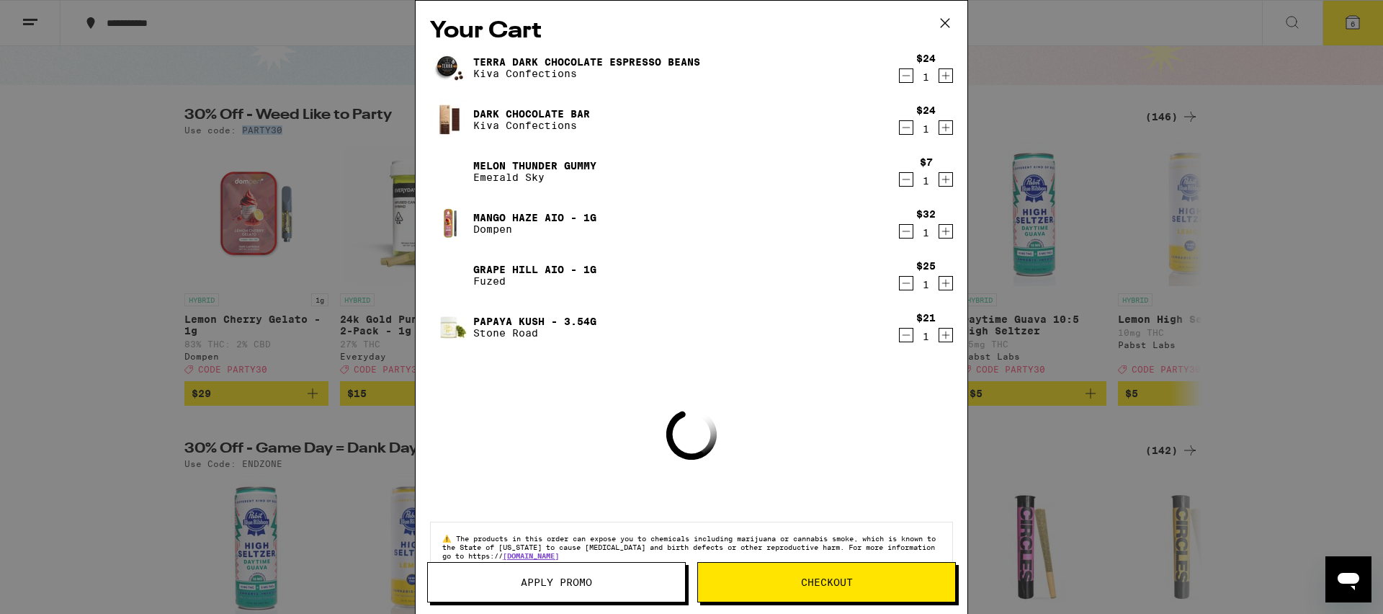
click at [583, 580] on span "Apply Promo" at bounding box center [556, 582] width 71 height 10
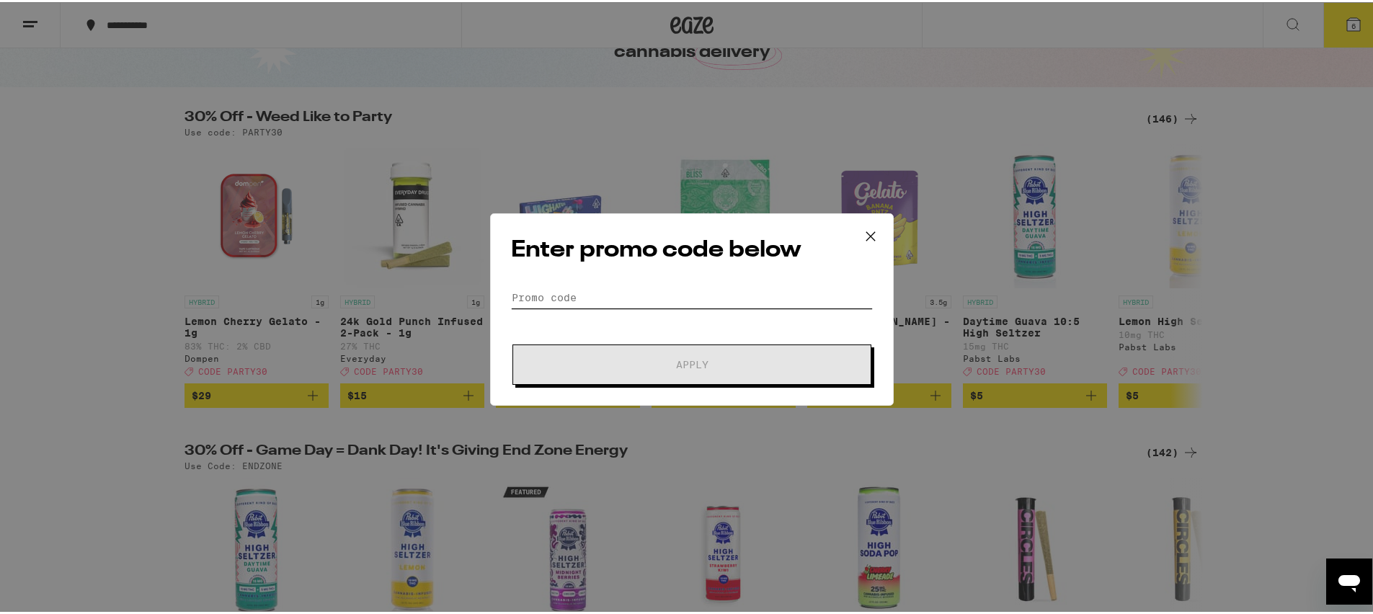
click at [608, 293] on input "Promo Code" at bounding box center [692, 296] width 362 height 22
paste input "PARTY30"
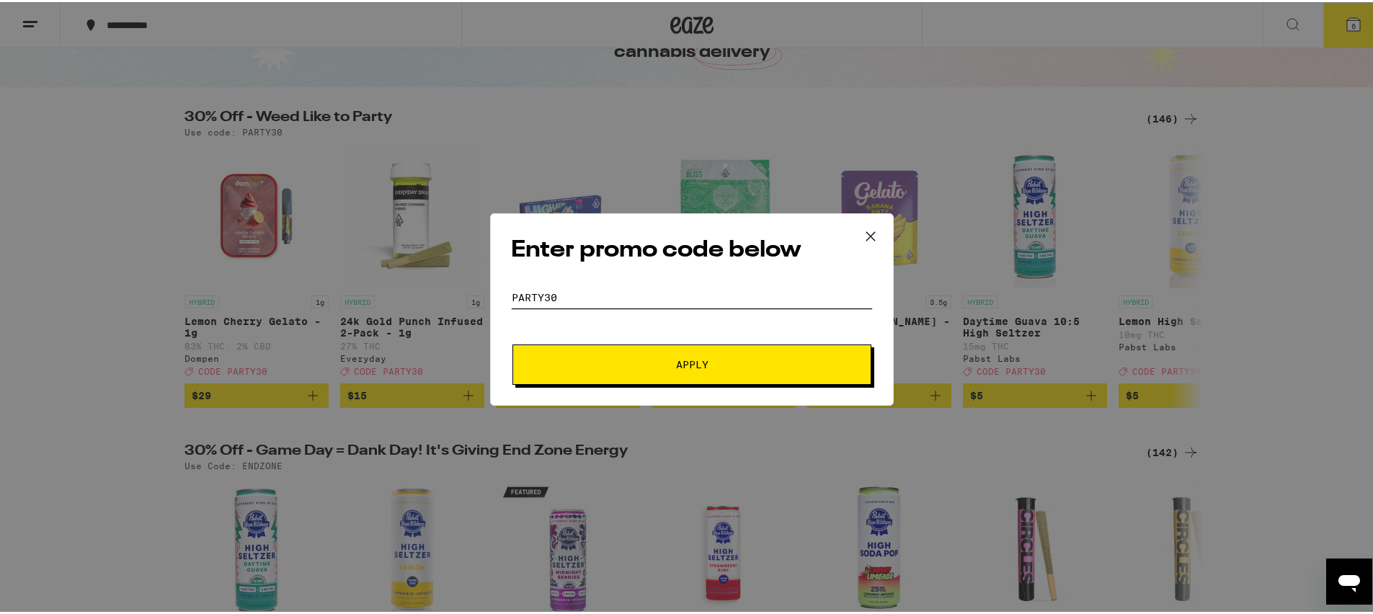
type input "PARTY30"
click at [628, 355] on button "Apply" at bounding box center [691, 362] width 359 height 40
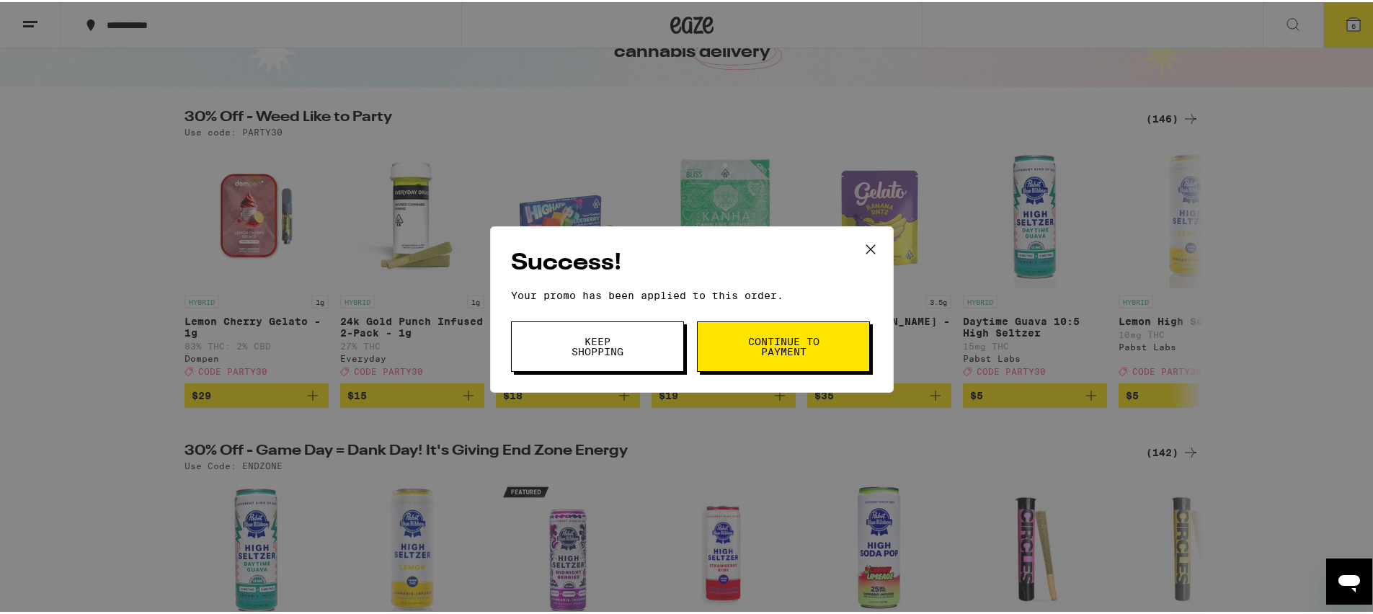
click at [627, 349] on span "Keep Shopping" at bounding box center [597, 344] width 73 height 20
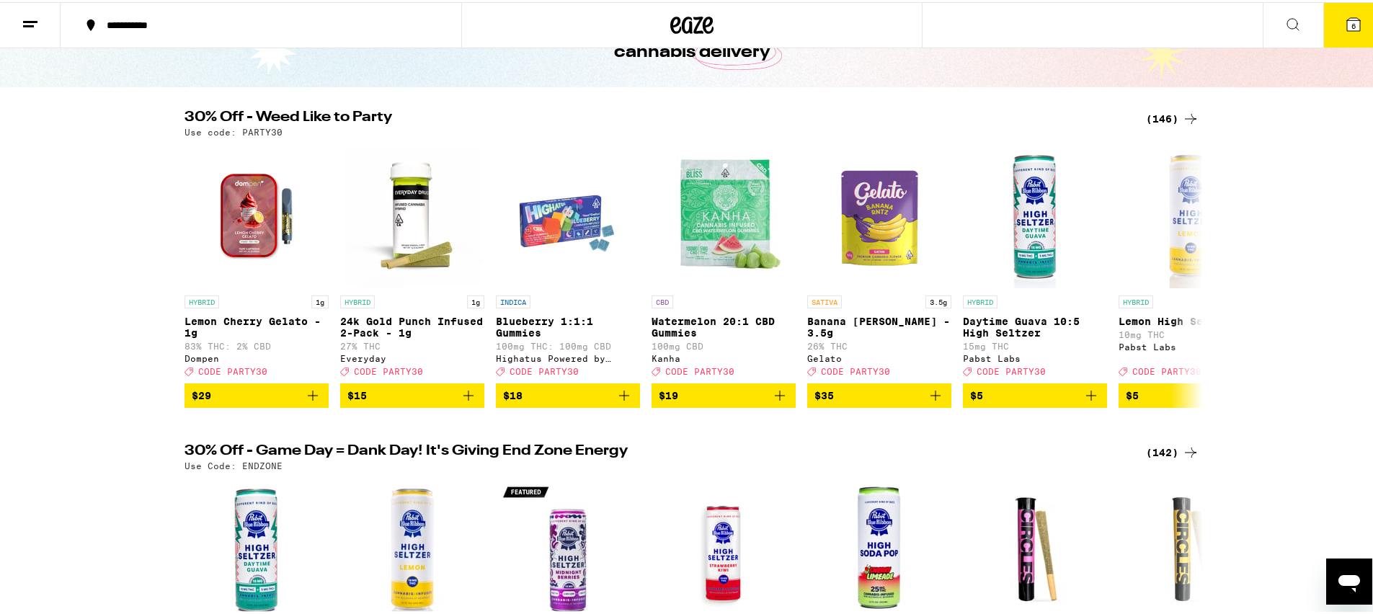
click at [1347, 8] on button "6" at bounding box center [1353, 23] width 61 height 45
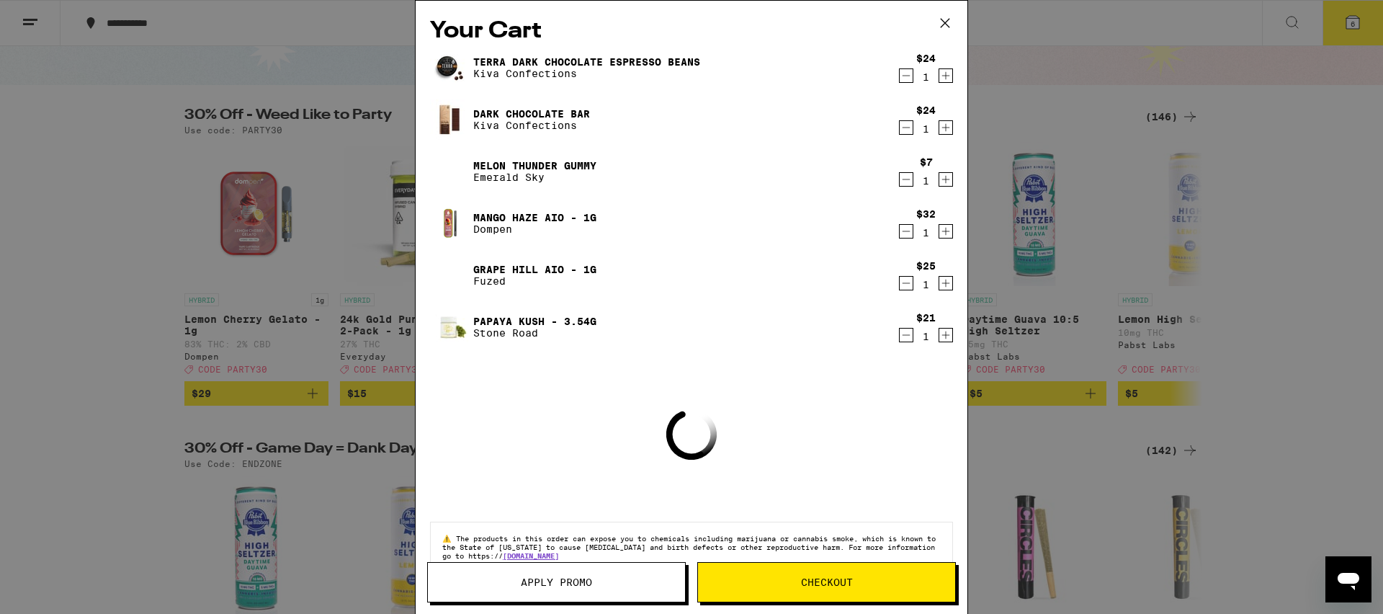
click at [543, 584] on span "Apply Promo" at bounding box center [556, 582] width 71 height 10
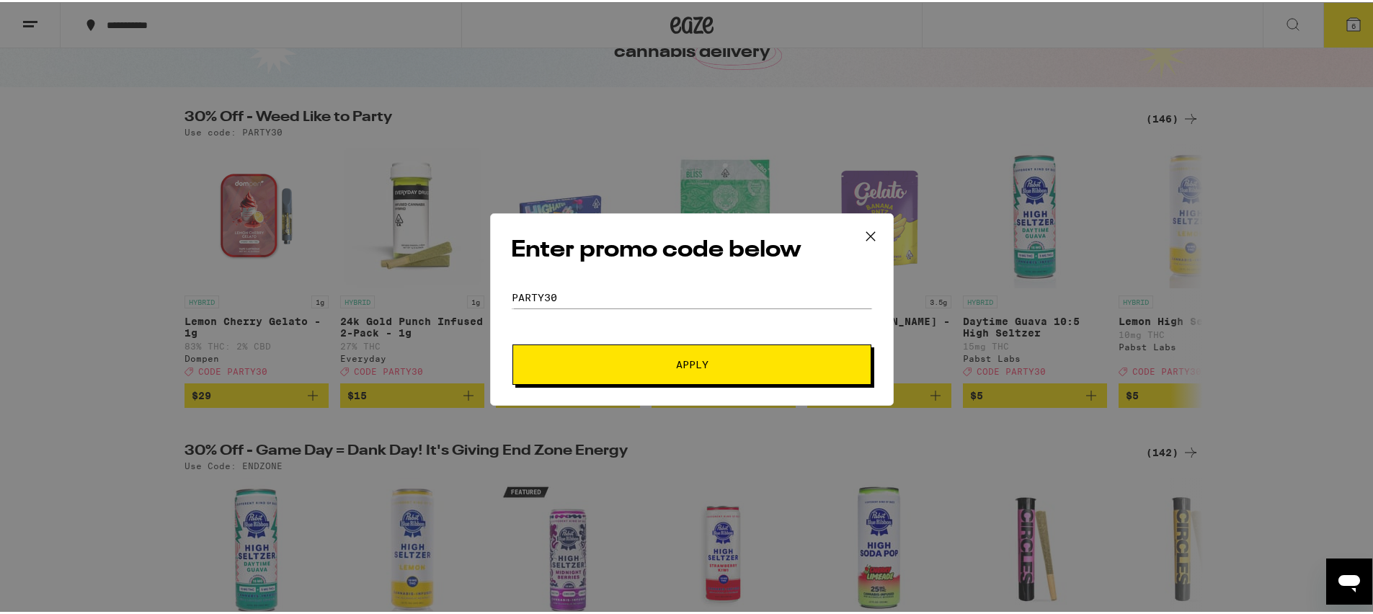
click at [759, 357] on span "Apply" at bounding box center [691, 362] width 259 height 10
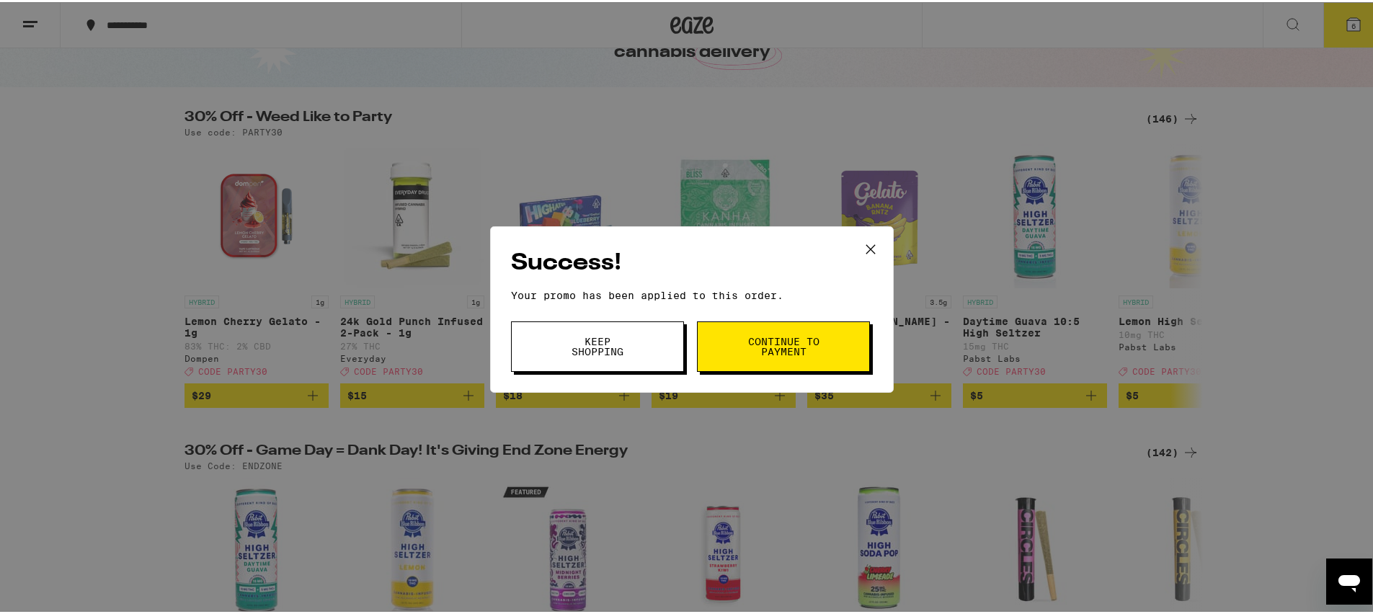
click at [817, 337] on button "Continue to payment" at bounding box center [783, 344] width 173 height 50
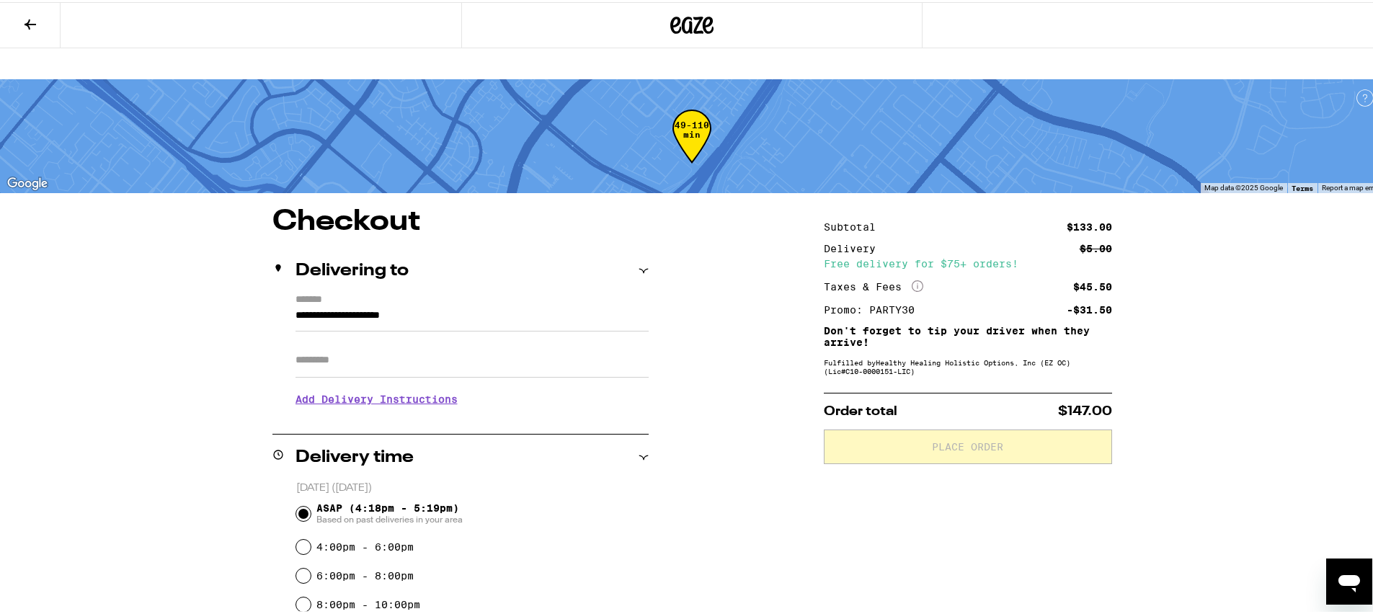
click at [37, 30] on icon at bounding box center [30, 22] width 17 height 17
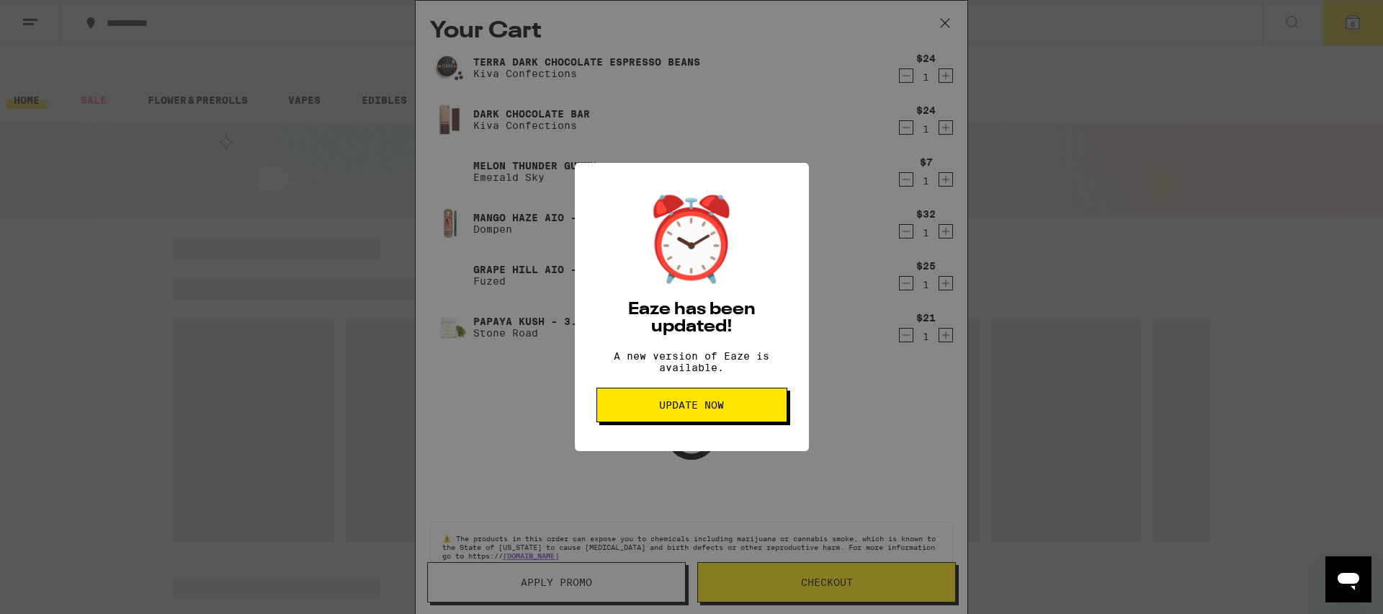
click at [732, 396] on button "Update Now" at bounding box center [692, 405] width 191 height 35
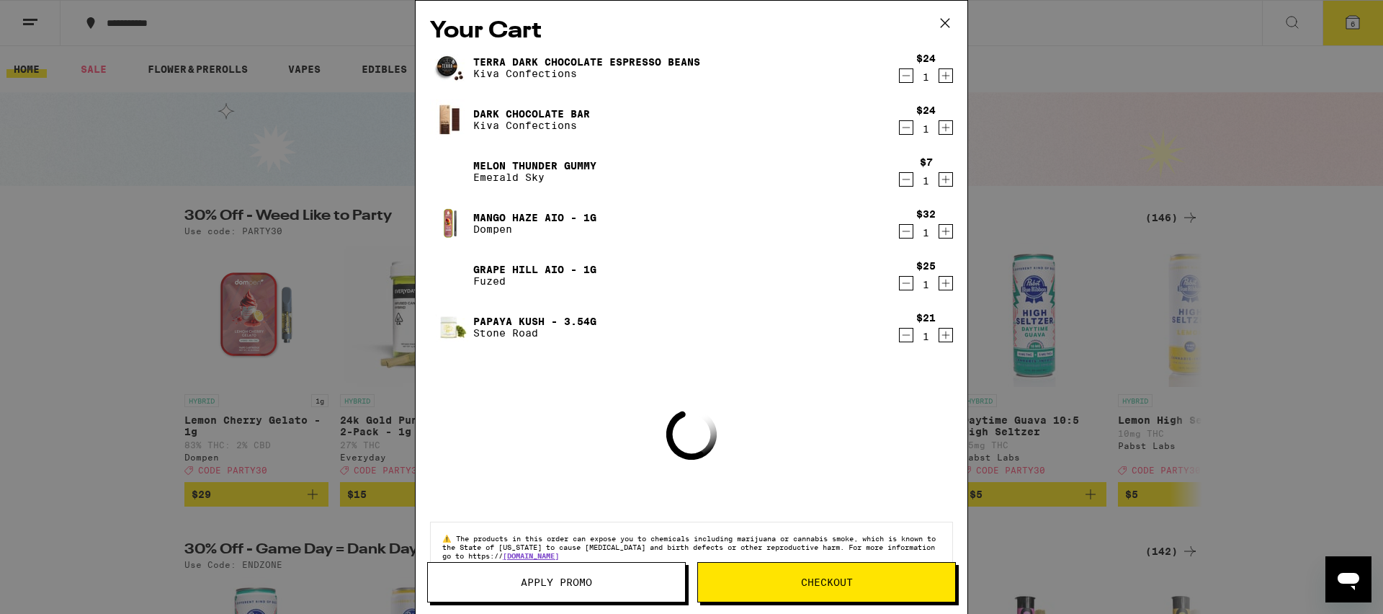
scroll to position [3, 0]
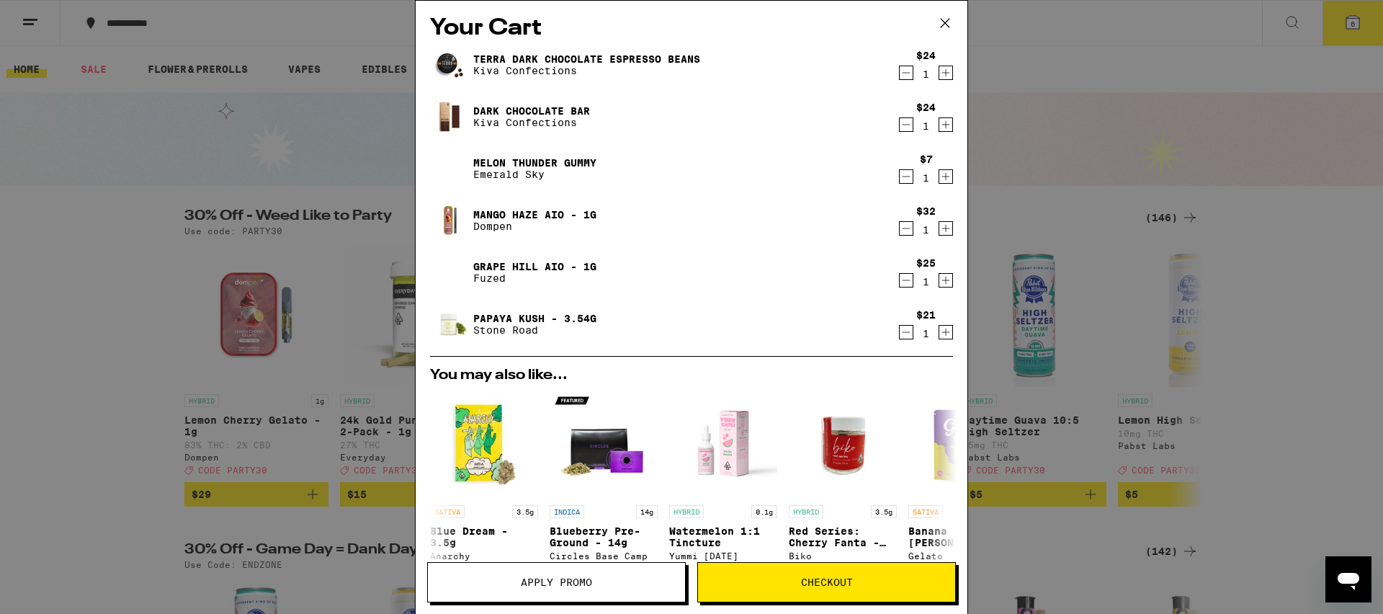
click at [900, 284] on icon "Decrement" at bounding box center [906, 280] width 13 height 17
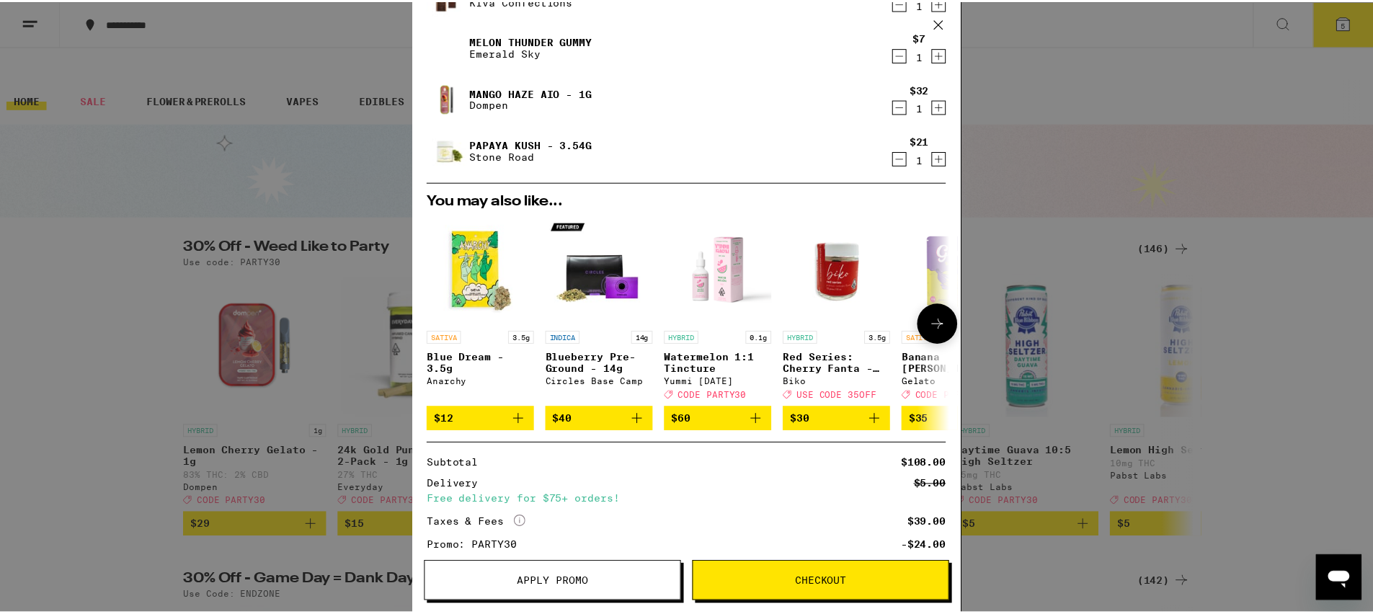
scroll to position [0, 0]
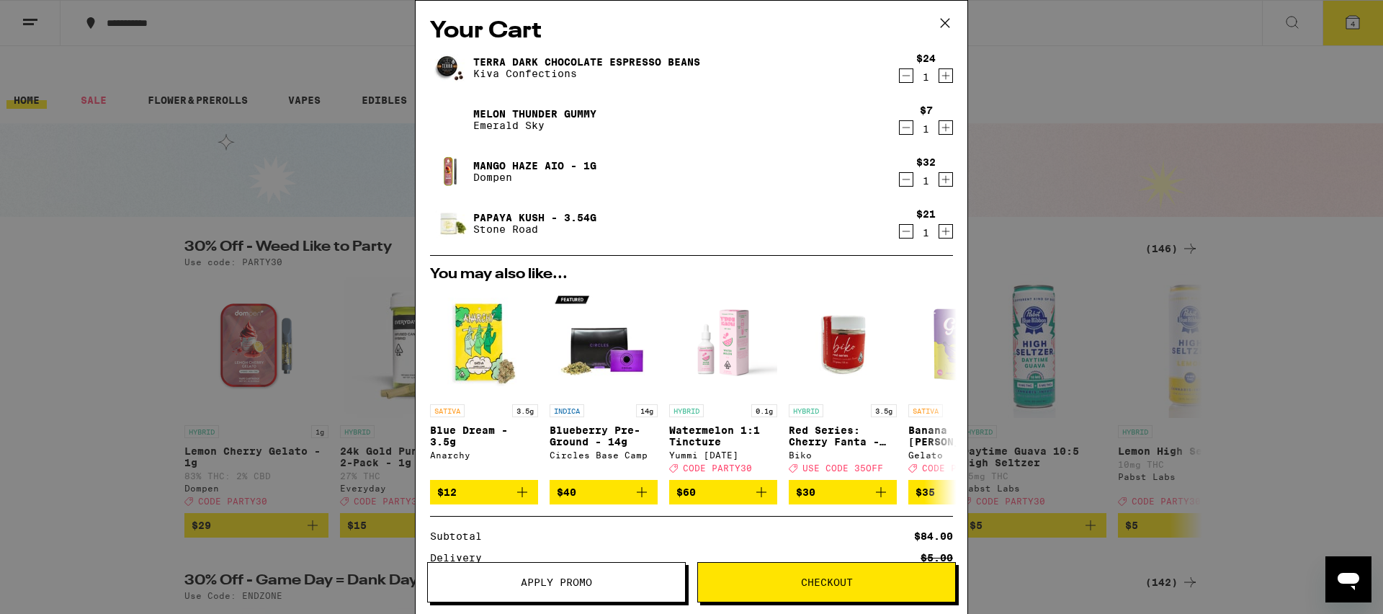
click at [100, 147] on div "Your Cart Terra Dark Chocolate Espresso Beans Kiva Confections $24 1 Melon Thun…" at bounding box center [691, 307] width 1383 height 614
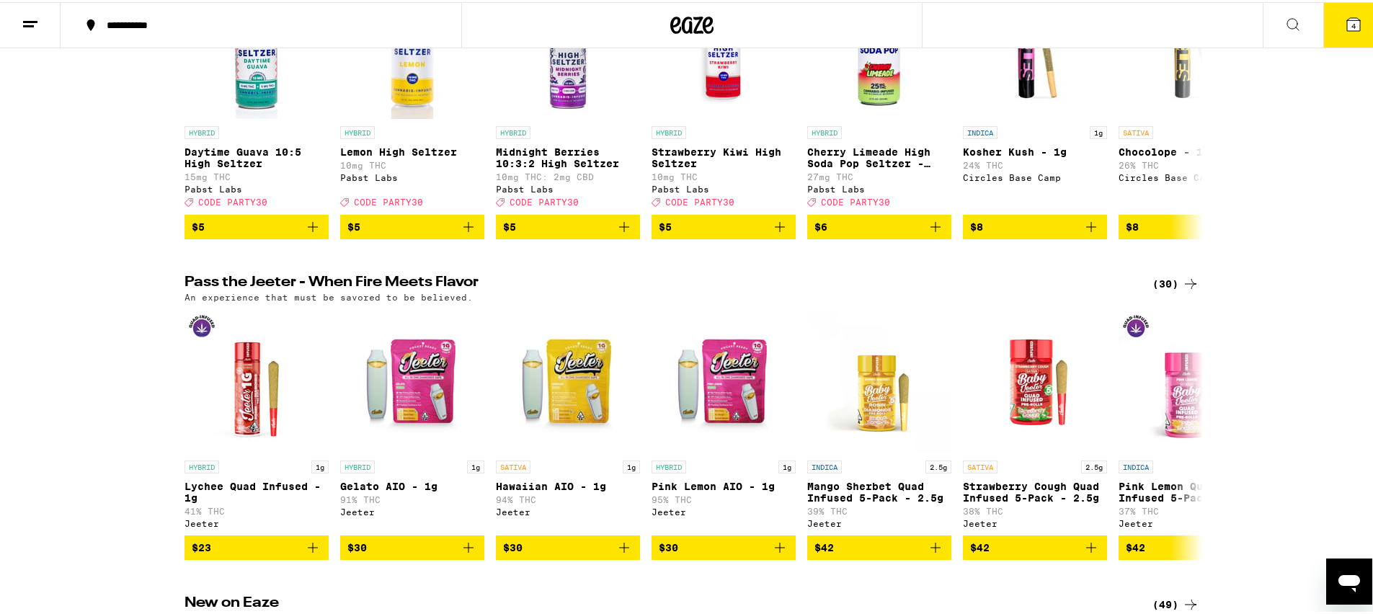
scroll to position [471, 0]
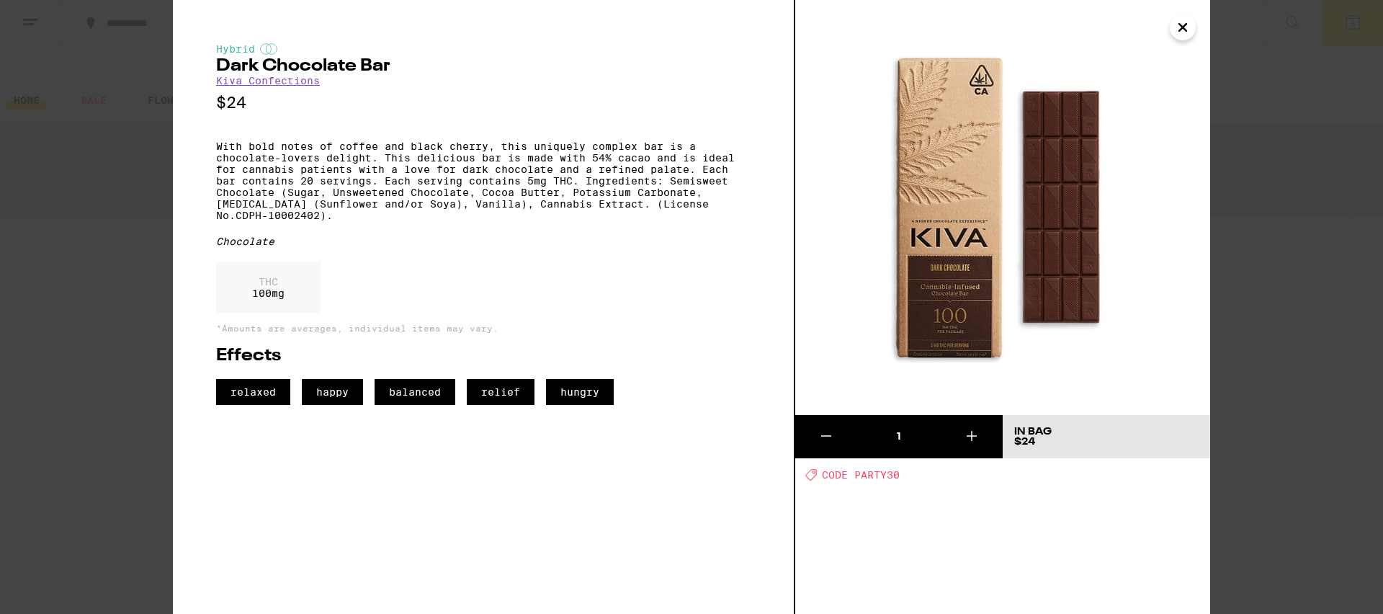
click at [1061, 213] on img at bounding box center [1002, 207] width 415 height 415
click at [934, 214] on img at bounding box center [1002, 207] width 415 height 415
click at [1185, 23] on icon "Close" at bounding box center [1183, 28] width 17 height 22
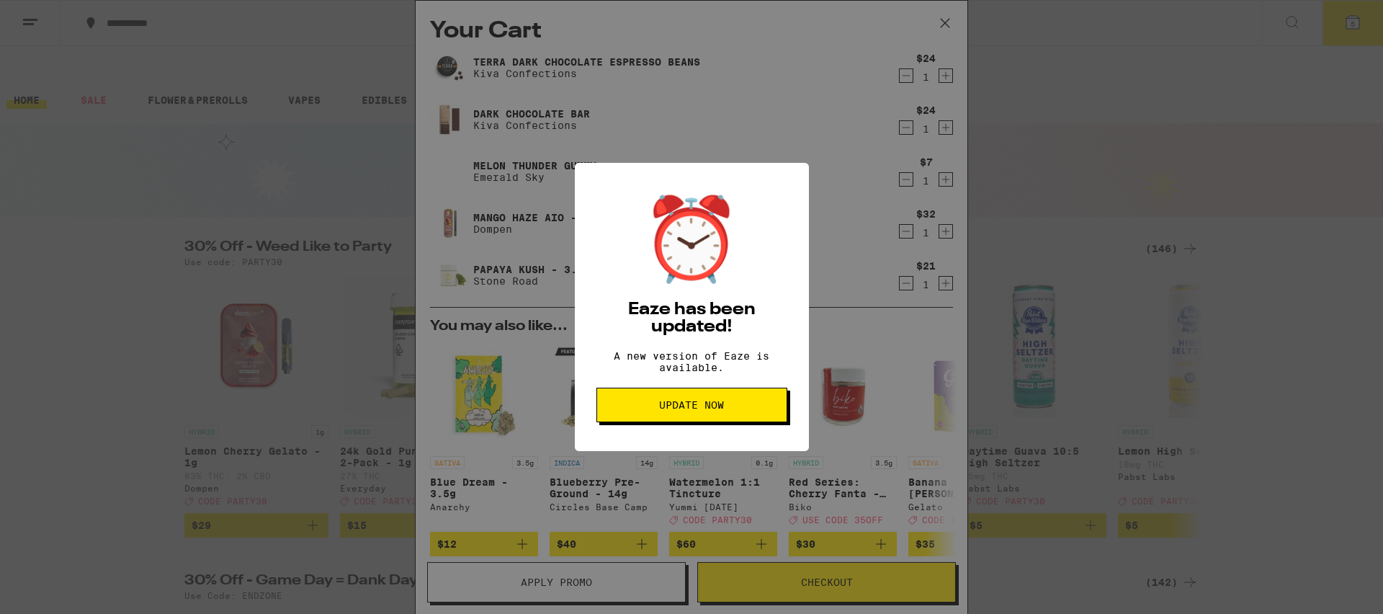
click at [847, 245] on div "⏰ Eaze has been updated! A new version of Eaze is available. Update Now" at bounding box center [691, 307] width 1383 height 614
click at [696, 409] on span "Update Now" at bounding box center [691, 405] width 65 height 10
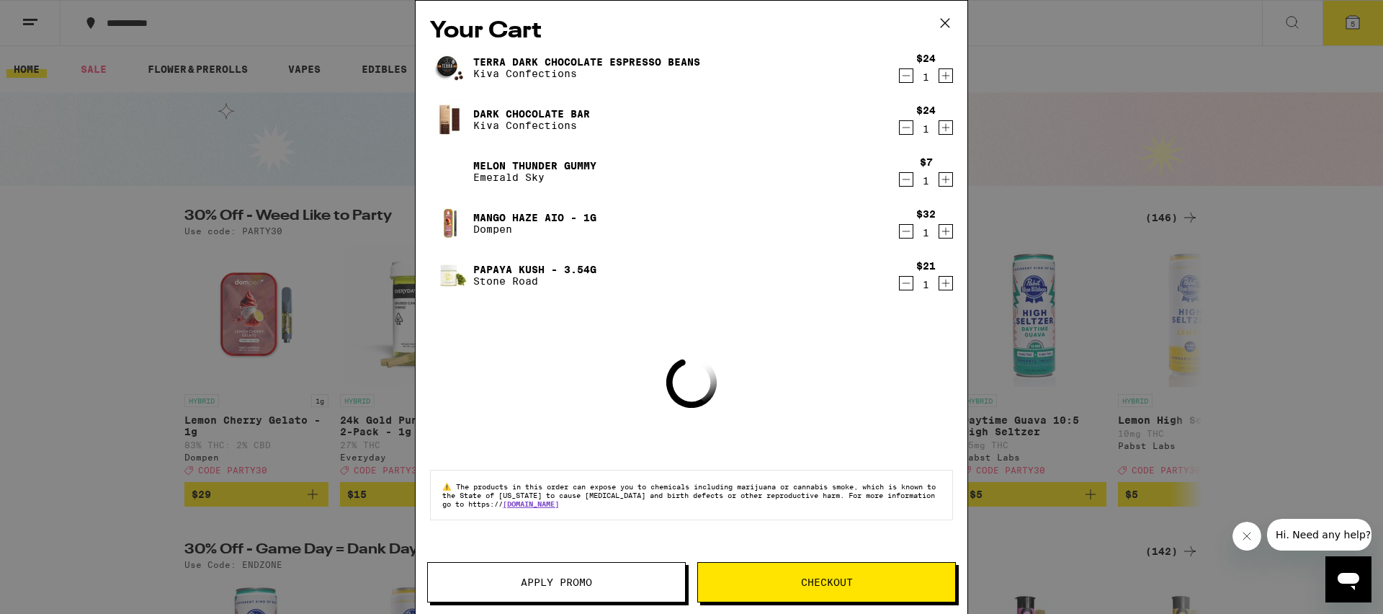
click at [907, 129] on icon "Decrement" at bounding box center [906, 127] width 13 height 17
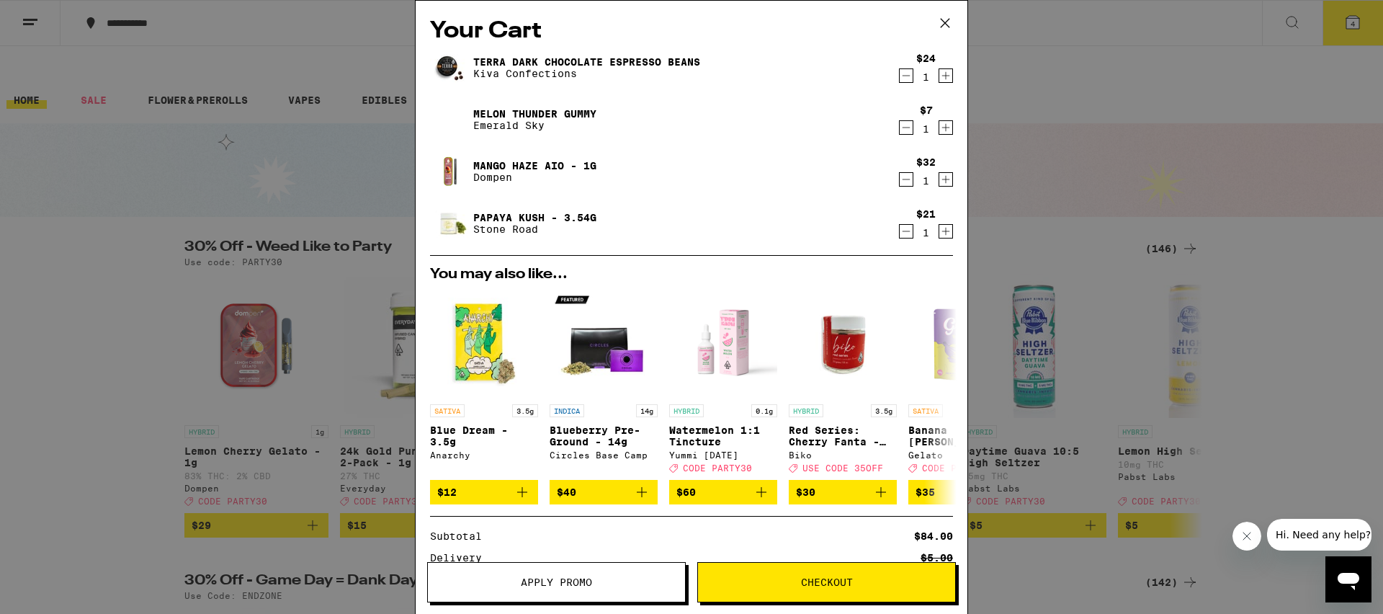
click at [845, 584] on span "Checkout" at bounding box center [827, 582] width 52 height 10
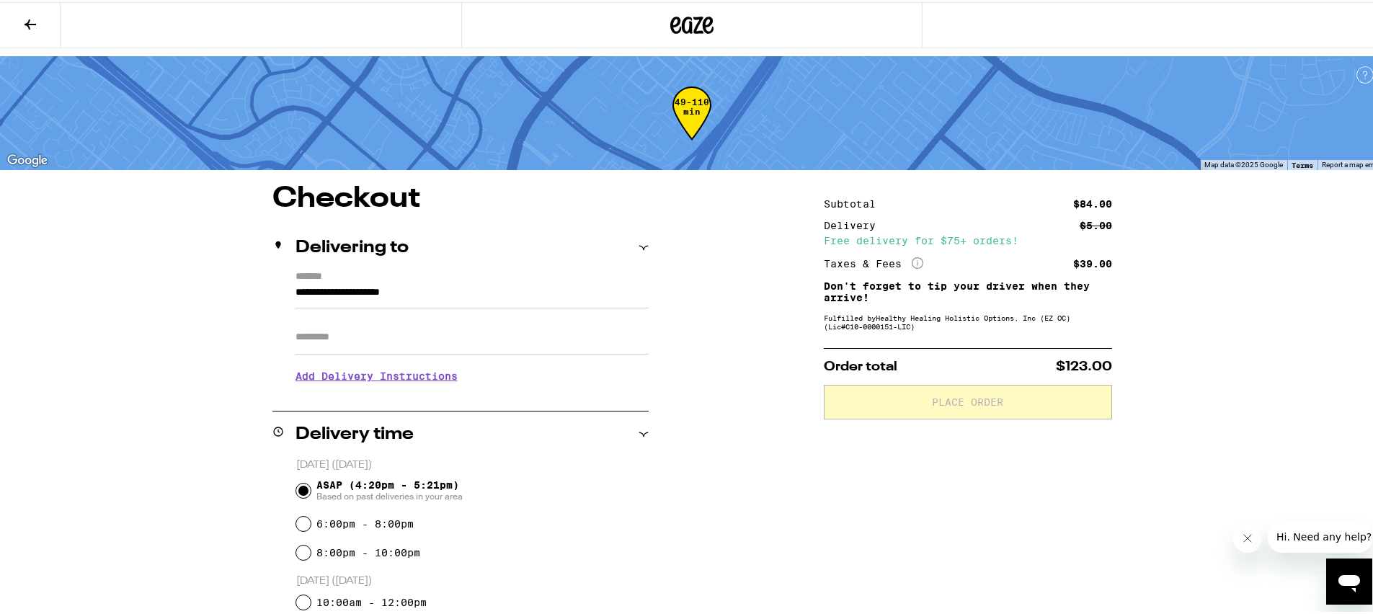
scroll to position [32, 0]
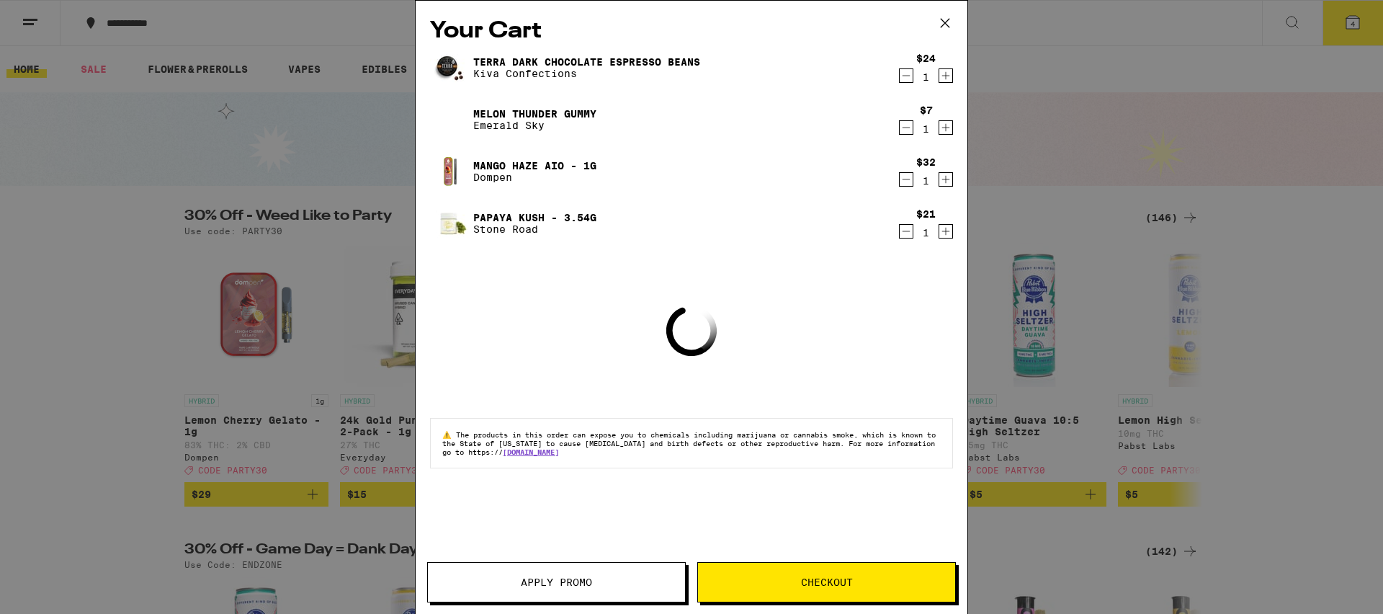
click at [598, 584] on span "Apply Promo" at bounding box center [556, 582] width 257 height 10
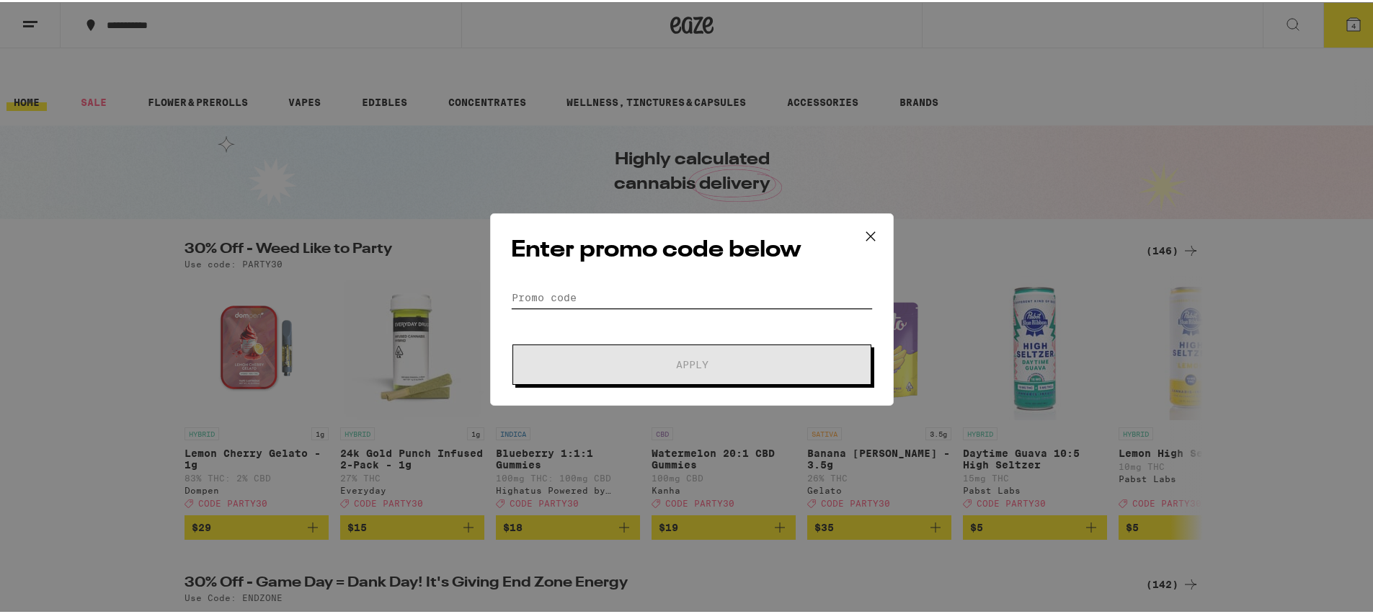
click at [665, 297] on input "Promo Code" at bounding box center [692, 296] width 362 height 22
type input "["
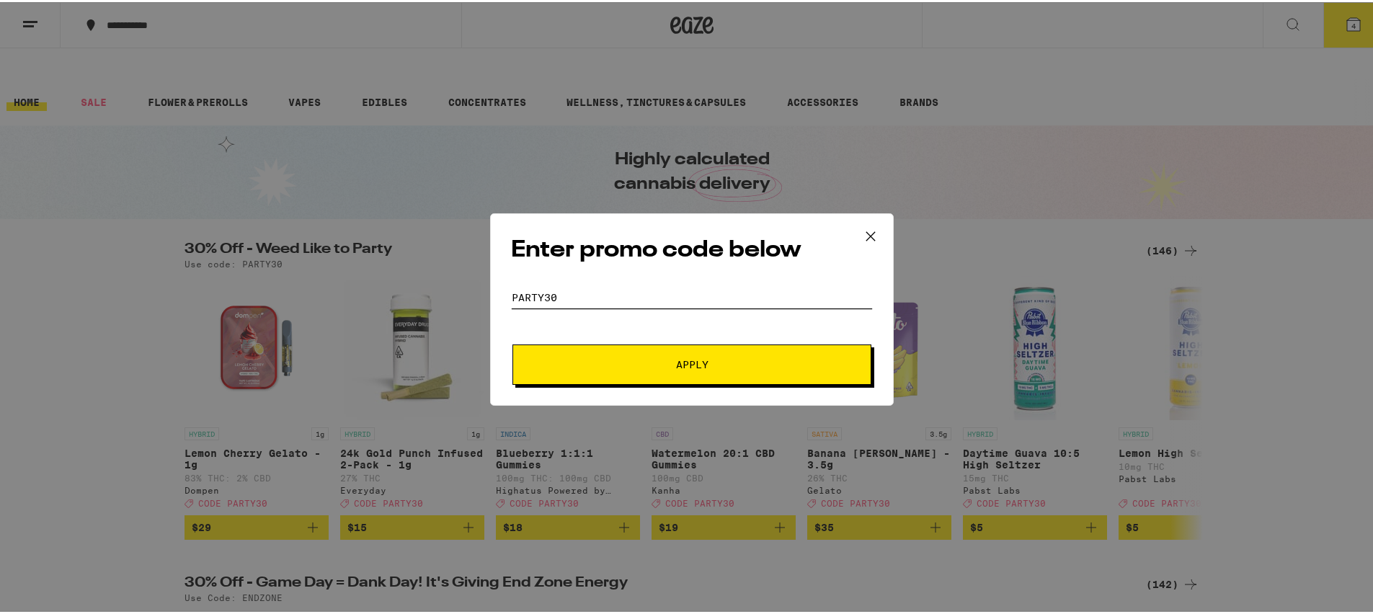
type input "party30"
click at [512, 342] on button "Apply" at bounding box center [691, 362] width 359 height 40
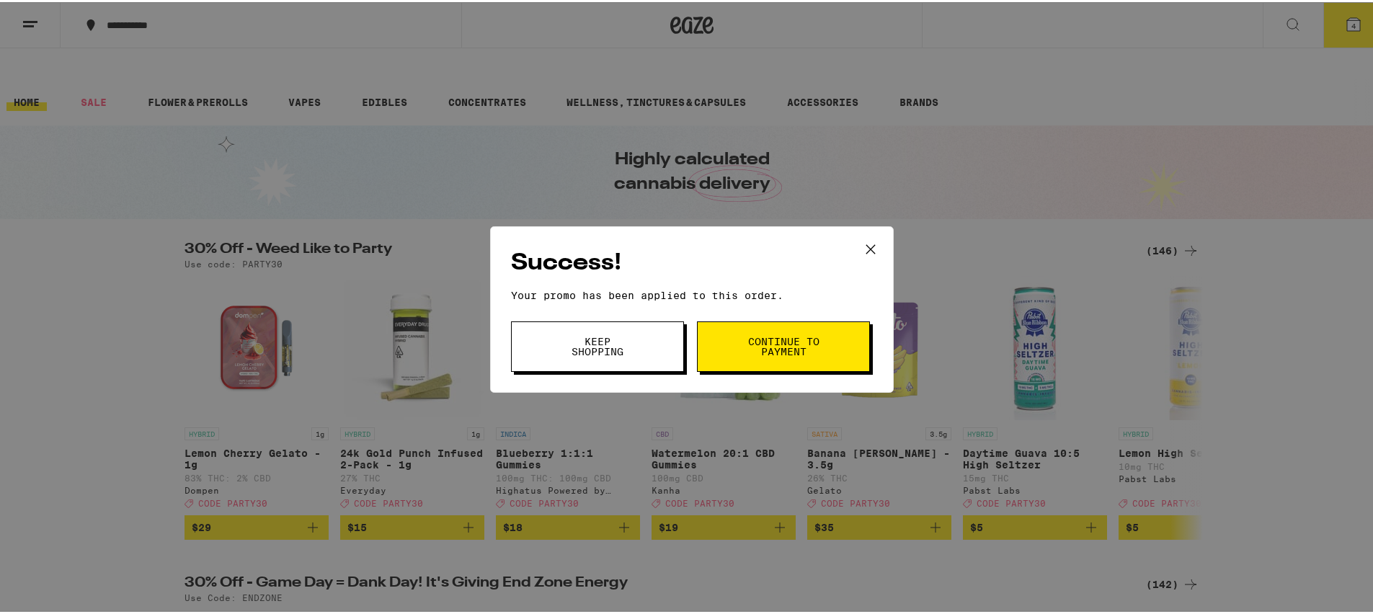
click at [758, 331] on button "Continue to payment" at bounding box center [783, 344] width 173 height 50
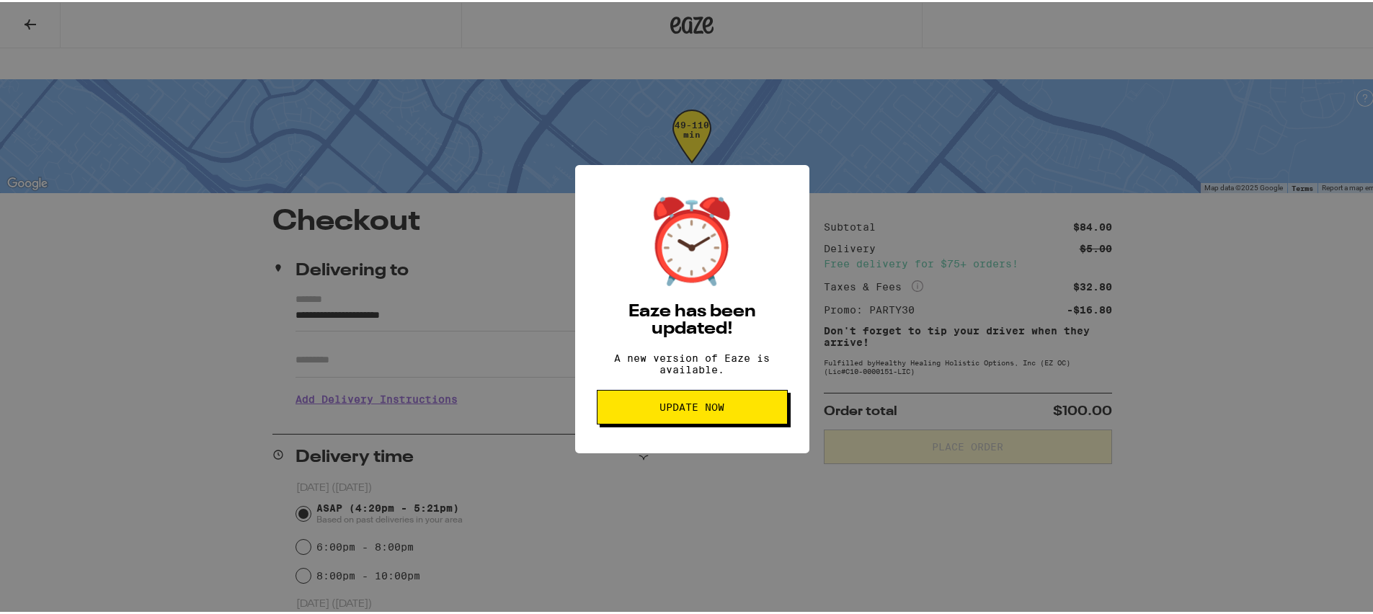
click at [744, 407] on span "Update Now" at bounding box center [692, 405] width 166 height 10
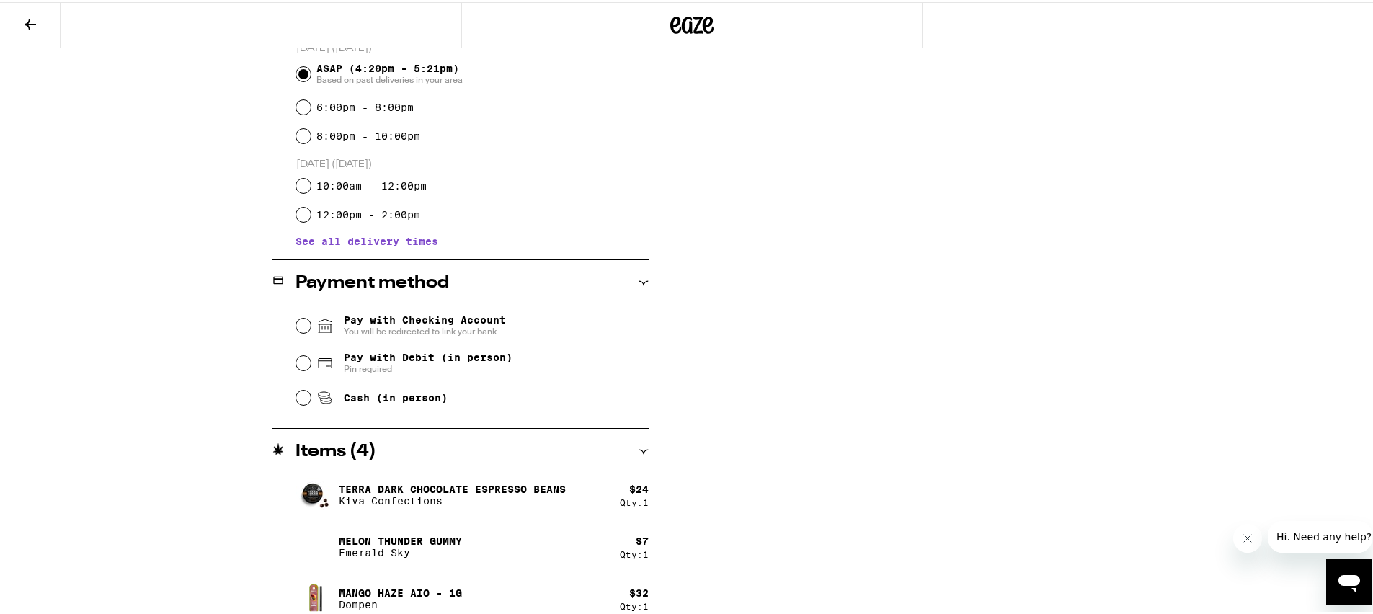
scroll to position [450, 0]
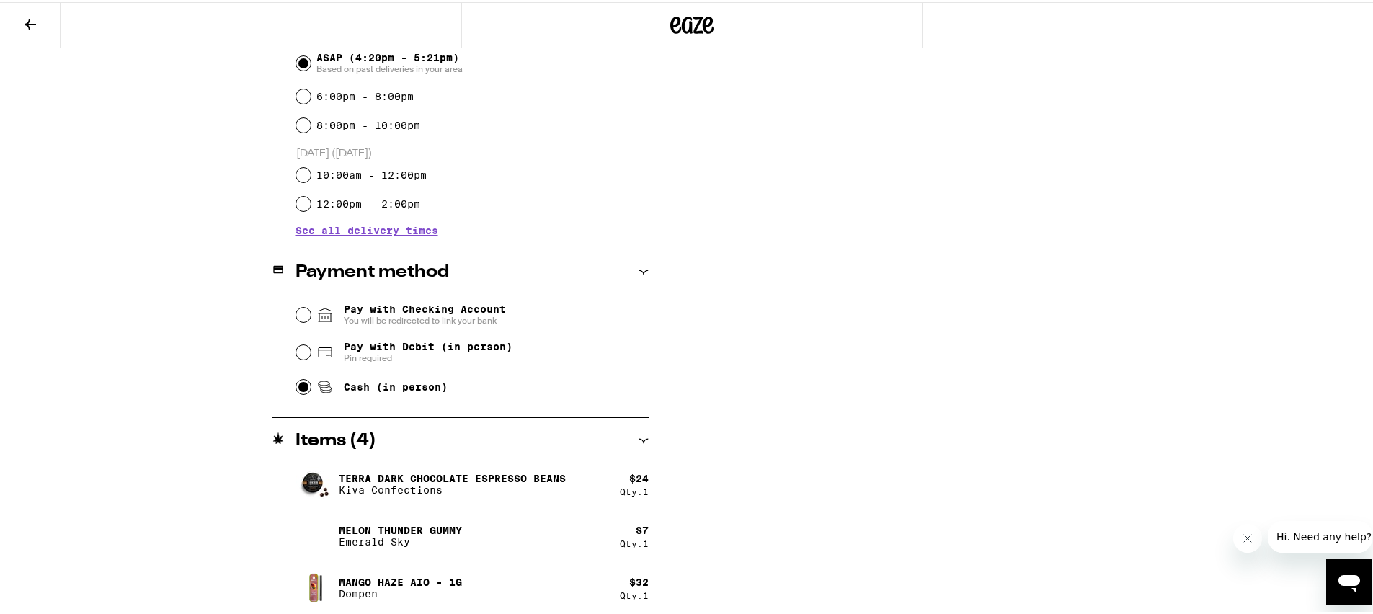
click at [296, 378] on input "Cash (in person)" at bounding box center [303, 385] width 14 height 14
radio input "true"
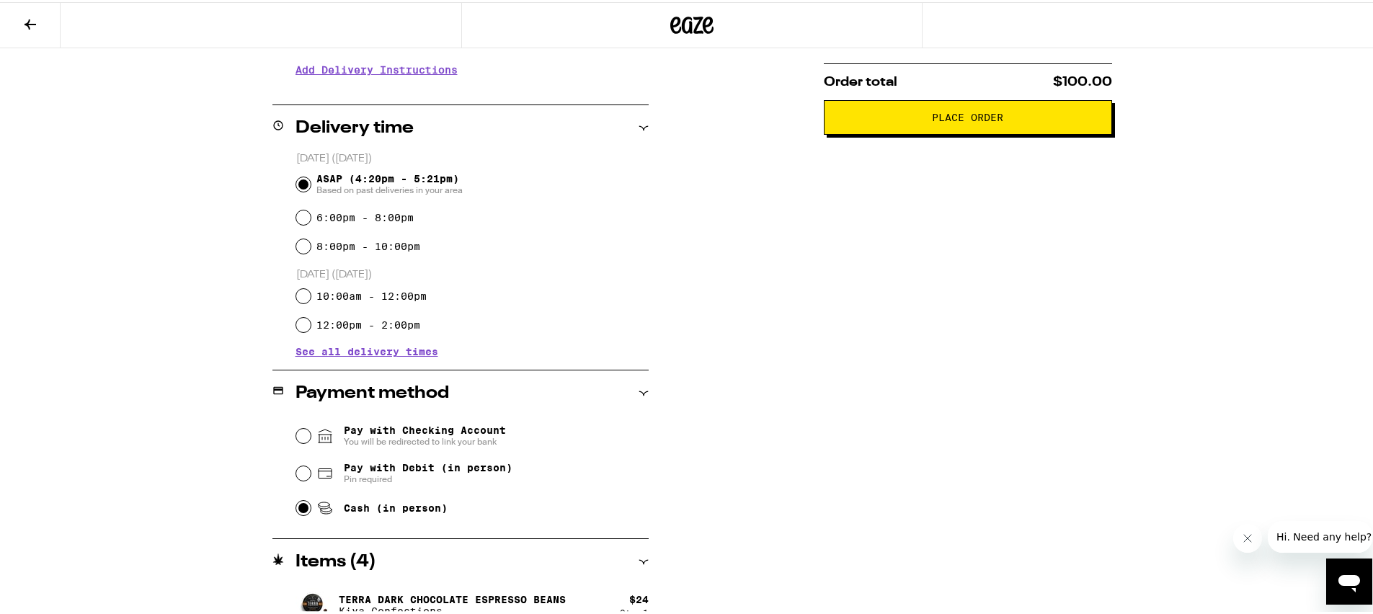
scroll to position [476, 0]
